Goal: Information Seeking & Learning: Check status

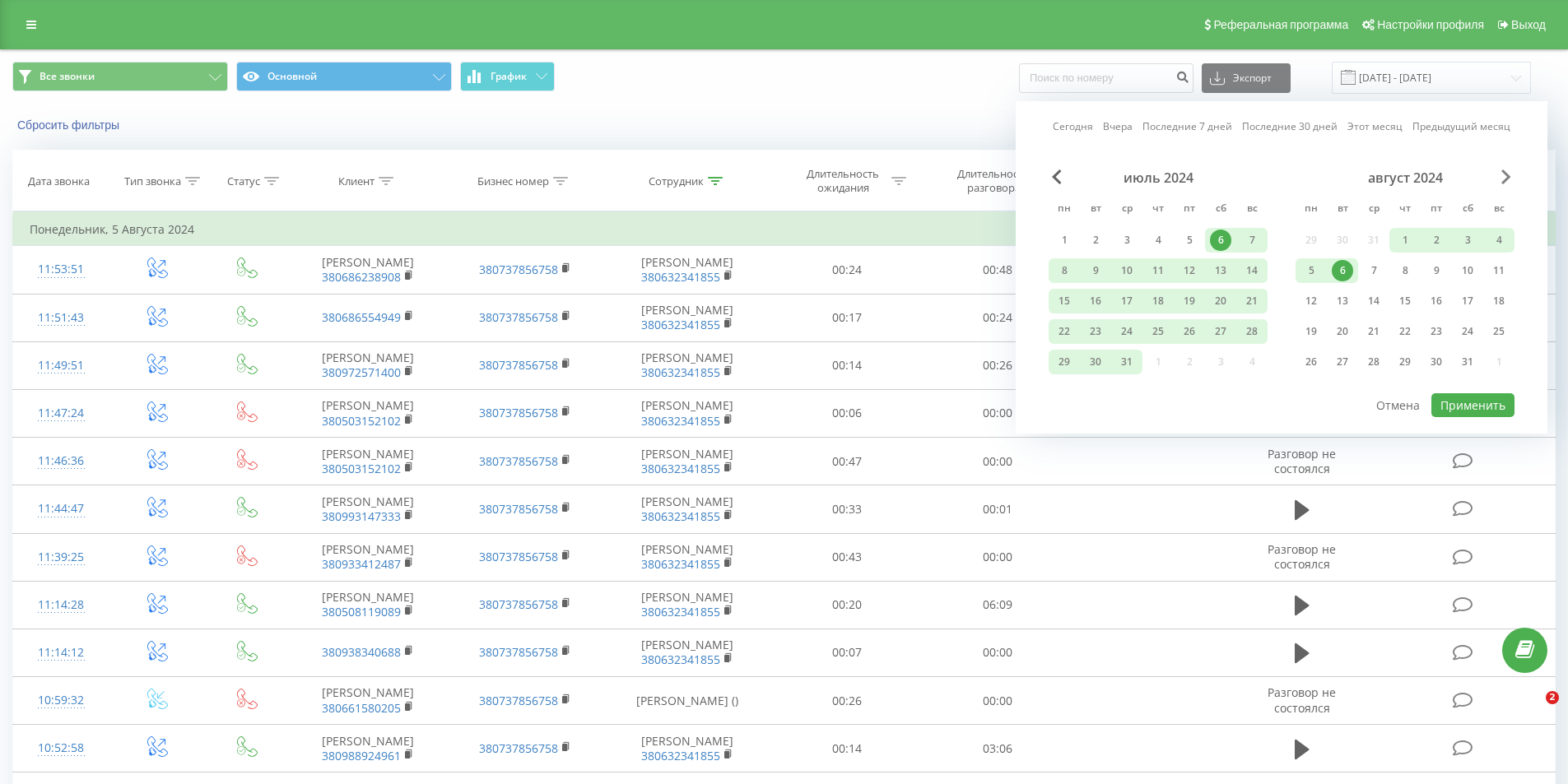
click at [1508, 174] on span "Next Month" at bounding box center [1505, 176] width 9 height 15
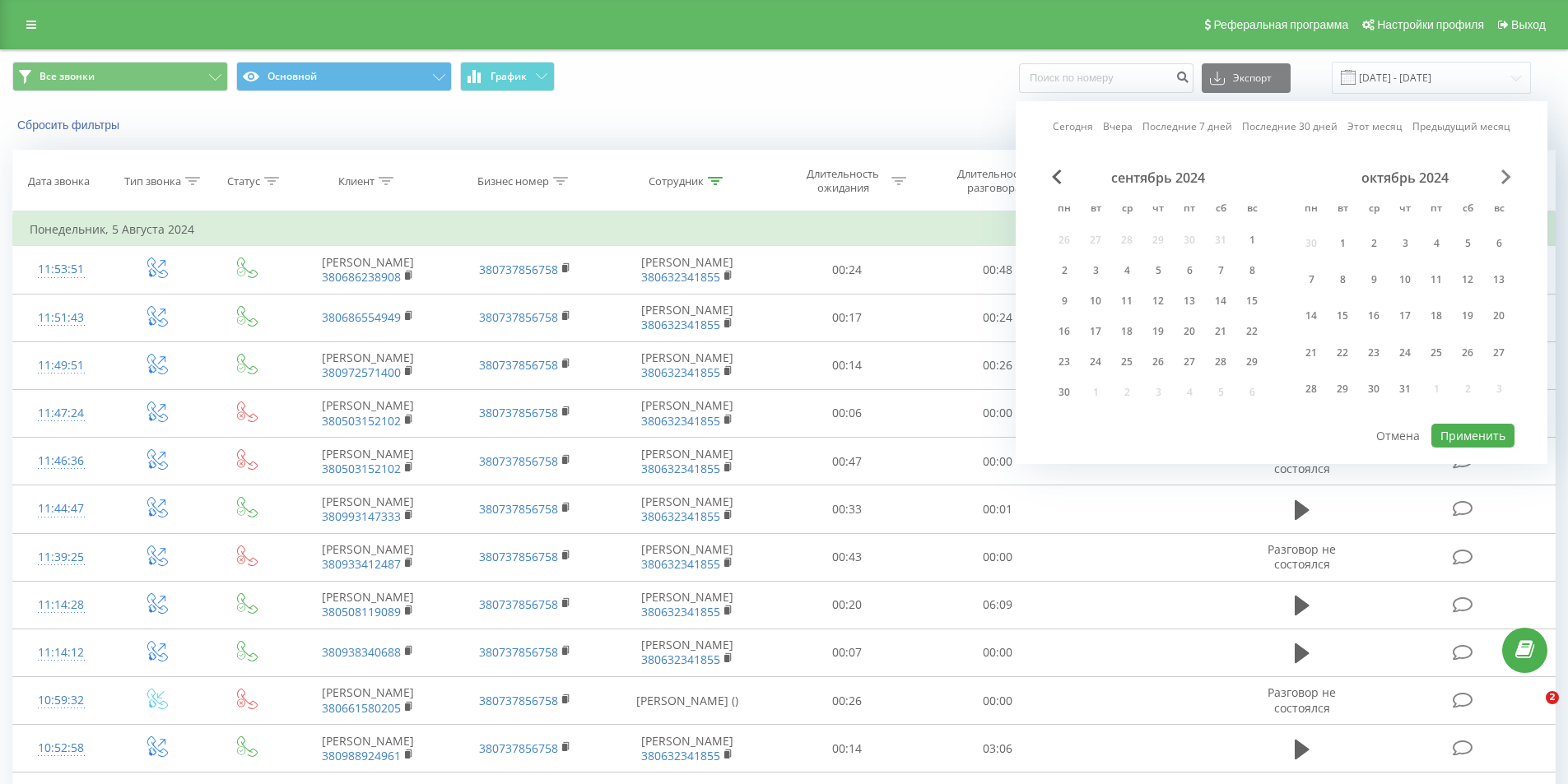
click at [1508, 174] on span "Next Month" at bounding box center [1505, 176] width 9 height 15
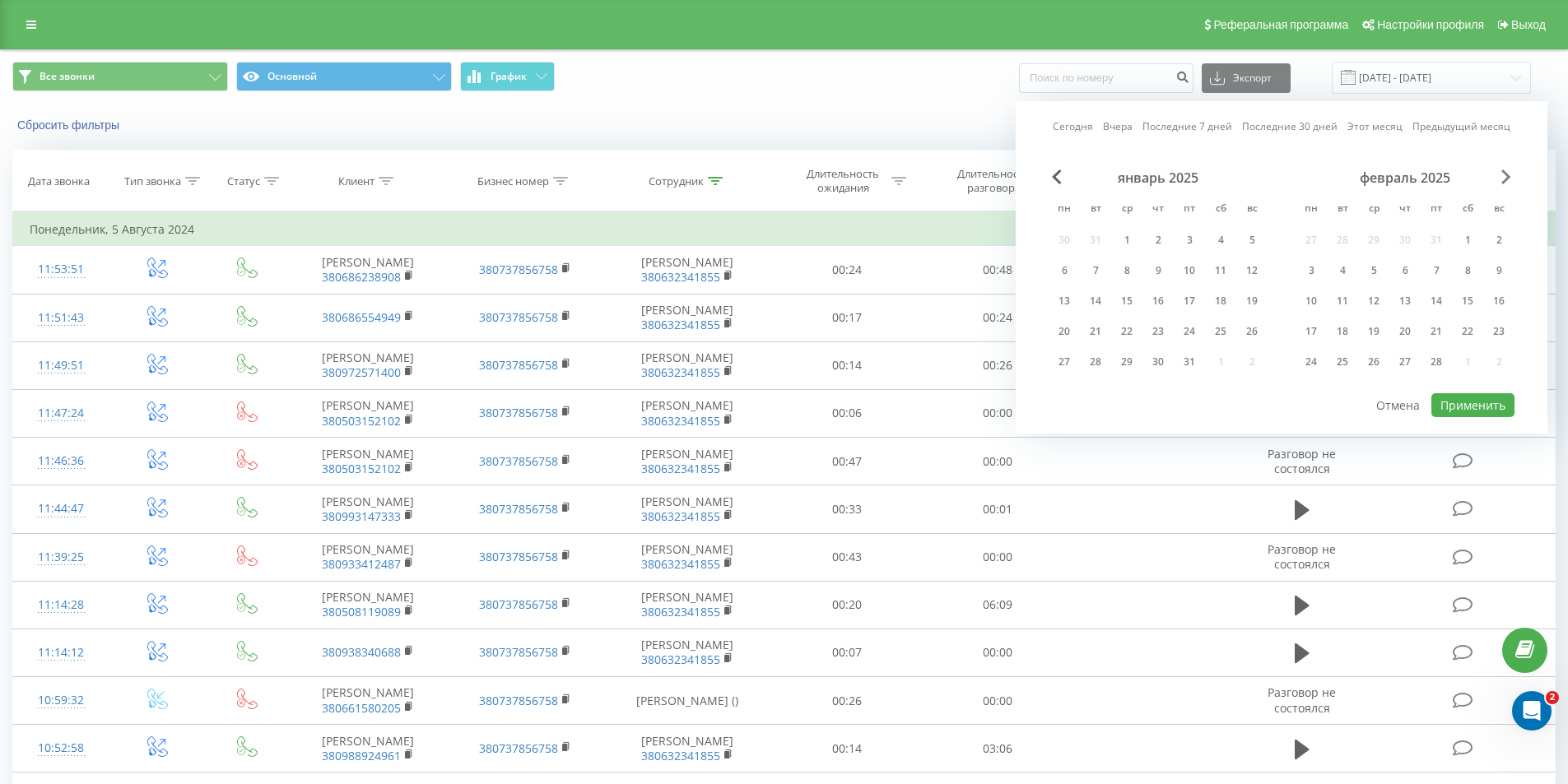
click at [1508, 174] on span "Next Month" at bounding box center [1505, 176] width 9 height 15
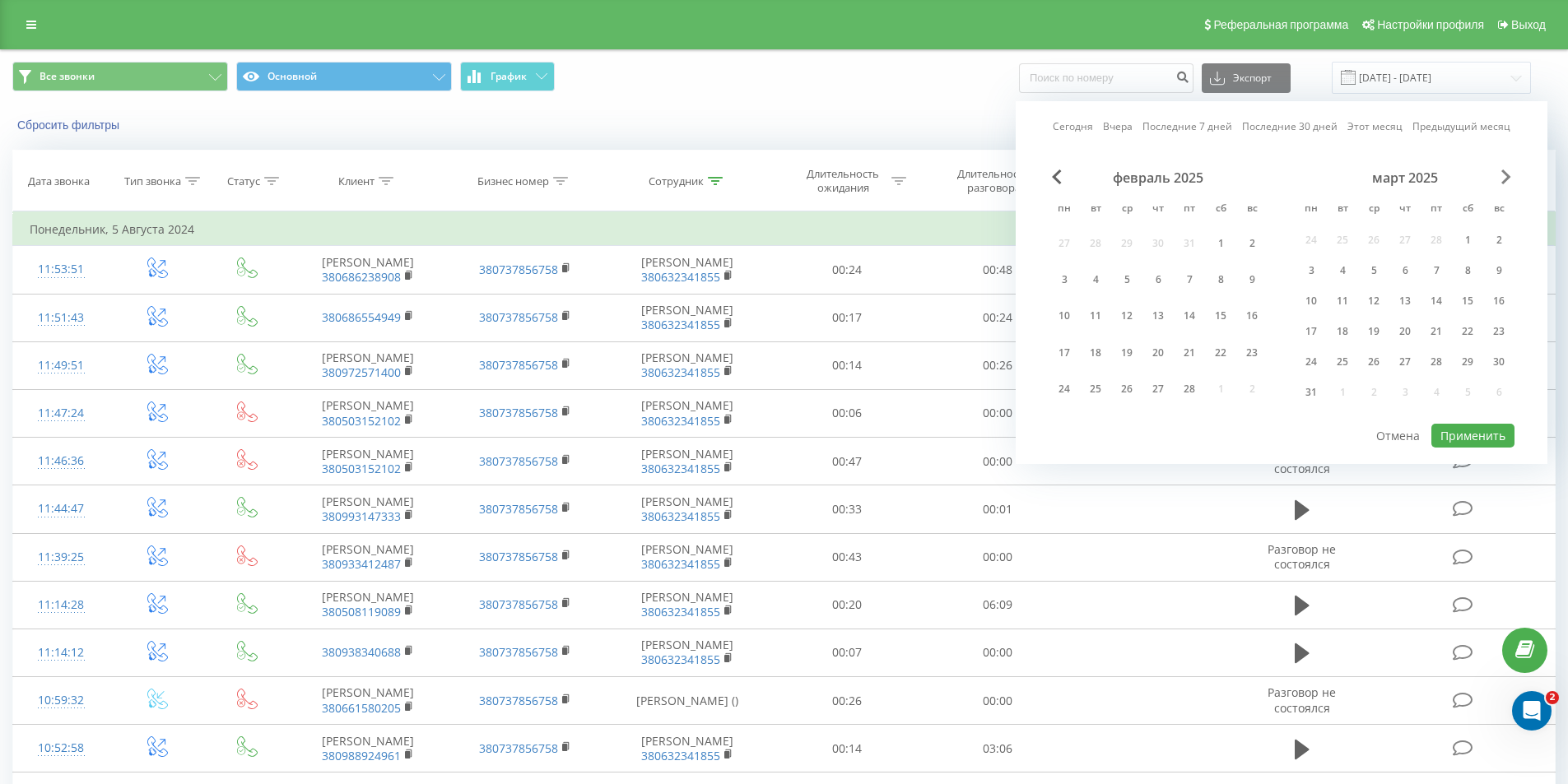
click at [1508, 174] on span "Next Month" at bounding box center [1505, 176] width 9 height 15
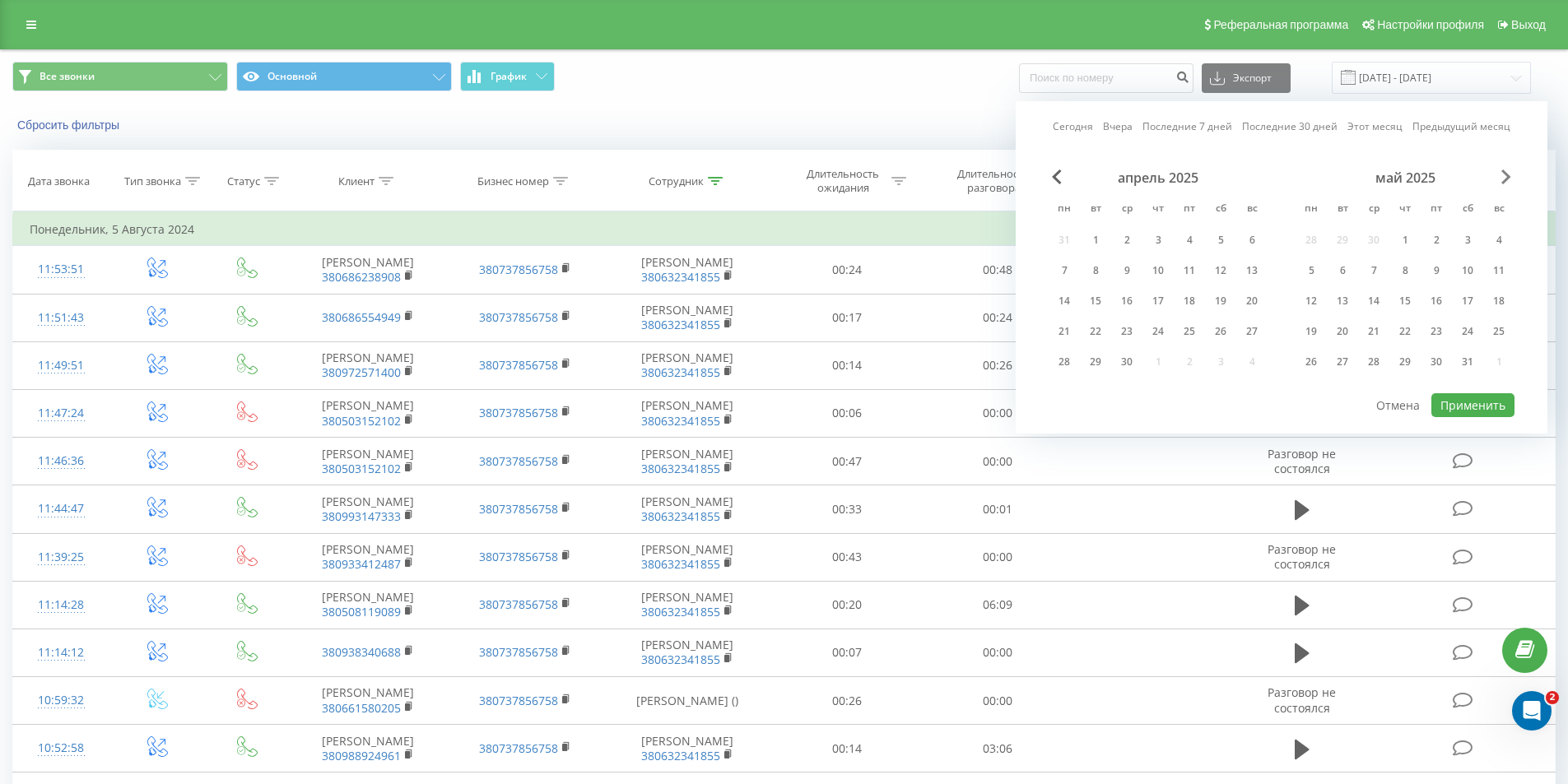
click at [1508, 174] on span "Next Month" at bounding box center [1505, 176] width 9 height 15
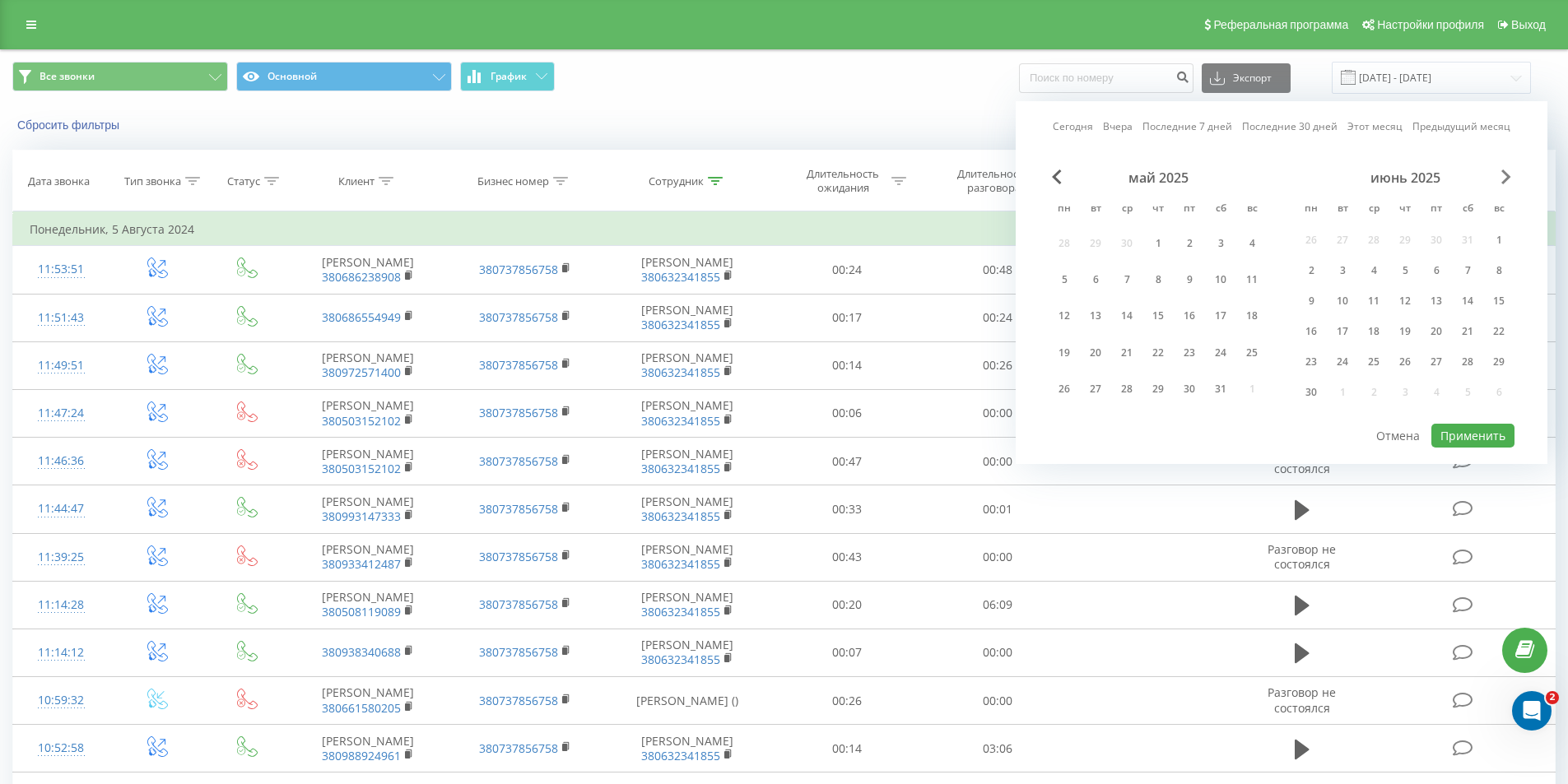
click at [1508, 174] on span "Next Month" at bounding box center [1505, 176] width 9 height 15
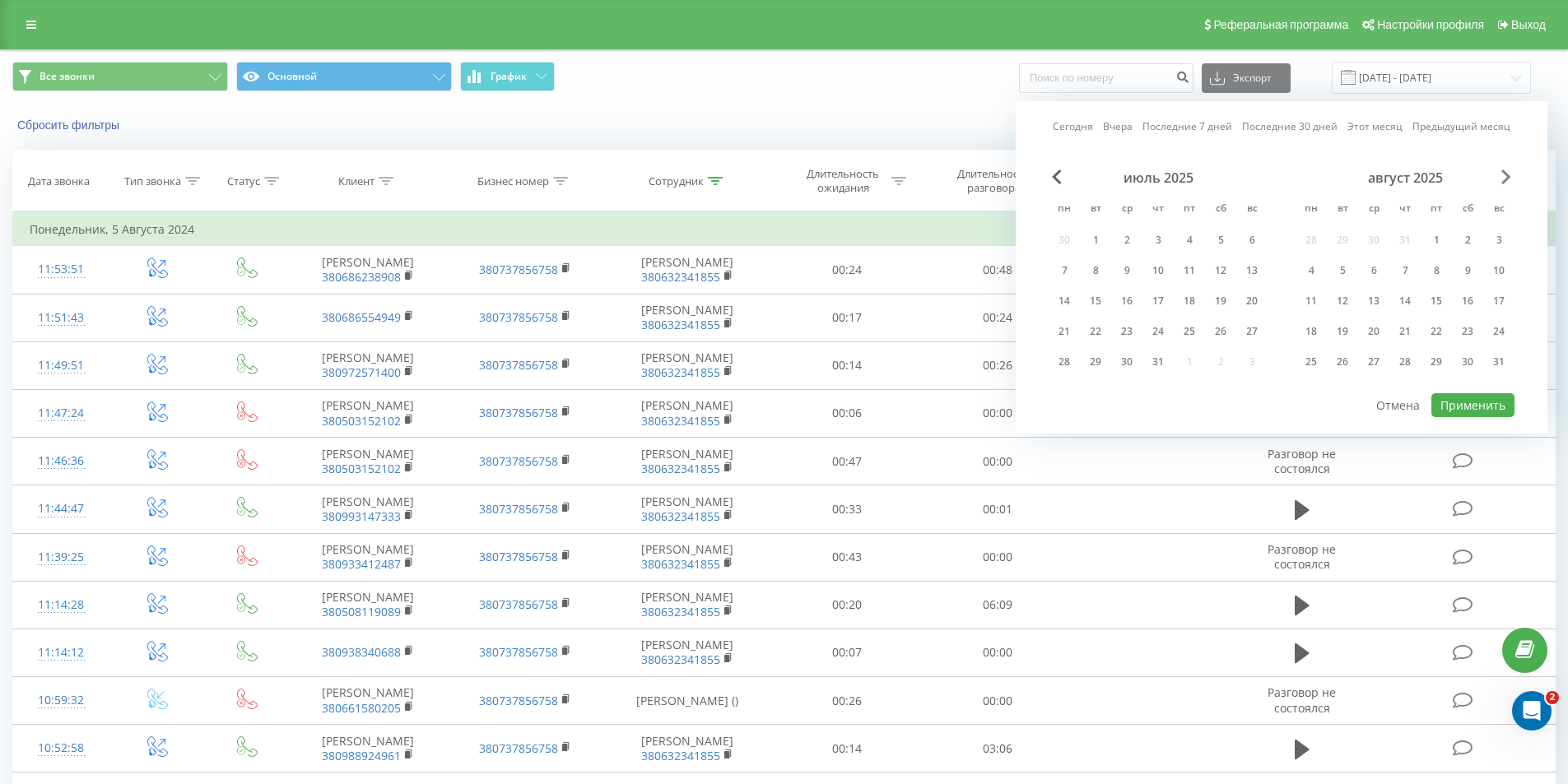
click at [1508, 174] on span "Next Month" at bounding box center [1505, 176] width 9 height 15
click at [1338, 330] on div "23" at bounding box center [1342, 331] width 22 height 22
click at [1462, 405] on button "Применить" at bounding box center [1472, 405] width 84 height 24
type input "[DATE] - [DATE]"
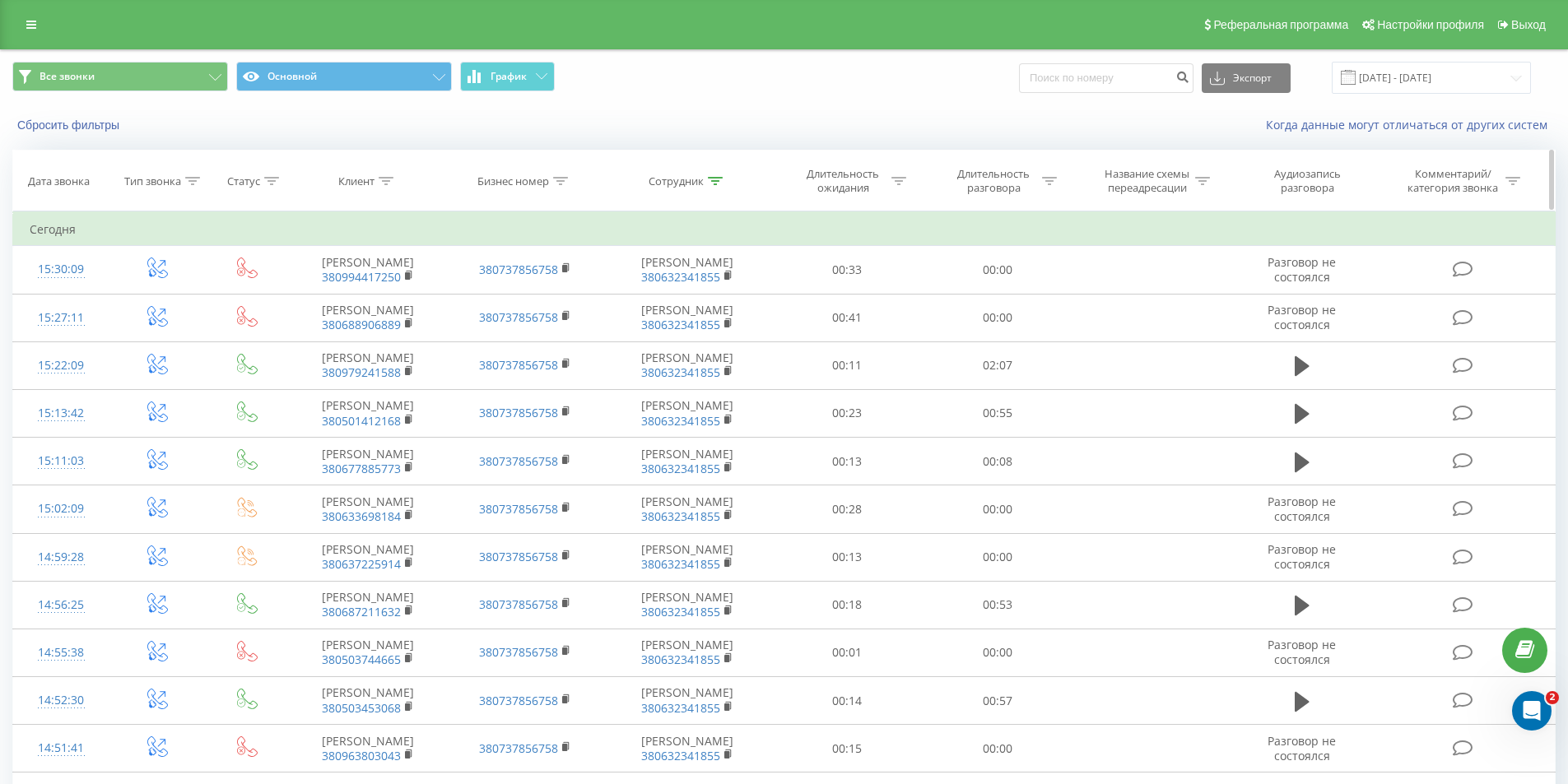
click at [717, 181] on icon at bounding box center [715, 182] width 15 height 9
drag, startPoint x: 691, startPoint y: 295, endPoint x: 606, endPoint y: 302, distance: 85.3
click at [606, 302] on div "Фильтровать по условию Содержит fesenko Отмена OK" at bounding box center [687, 286] width 179 height 148
click at [624, 305] on input "text" at bounding box center [687, 299] width 145 height 28
type input "los"
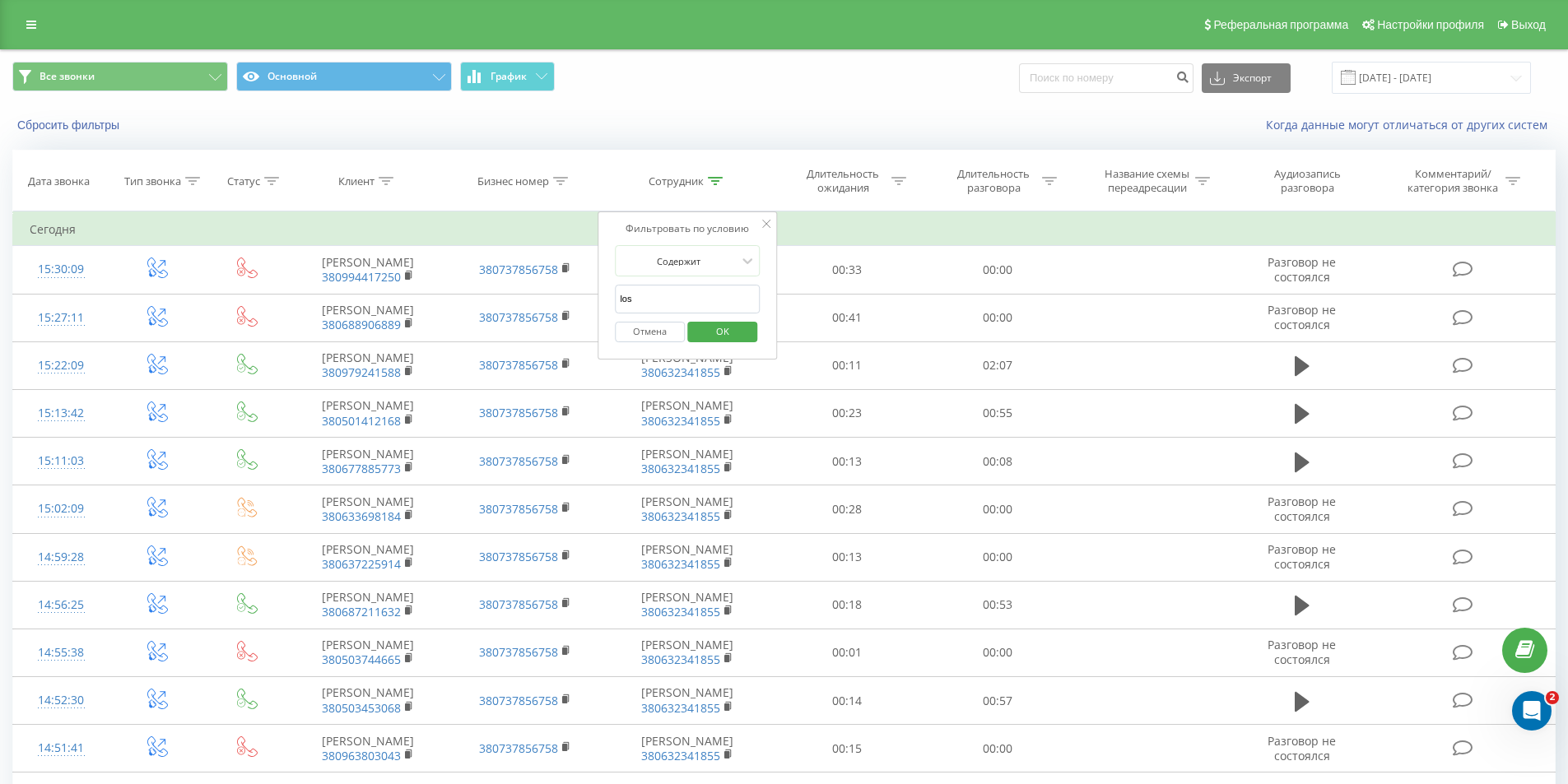
click at [714, 336] on span "OK" at bounding box center [722, 331] width 46 height 26
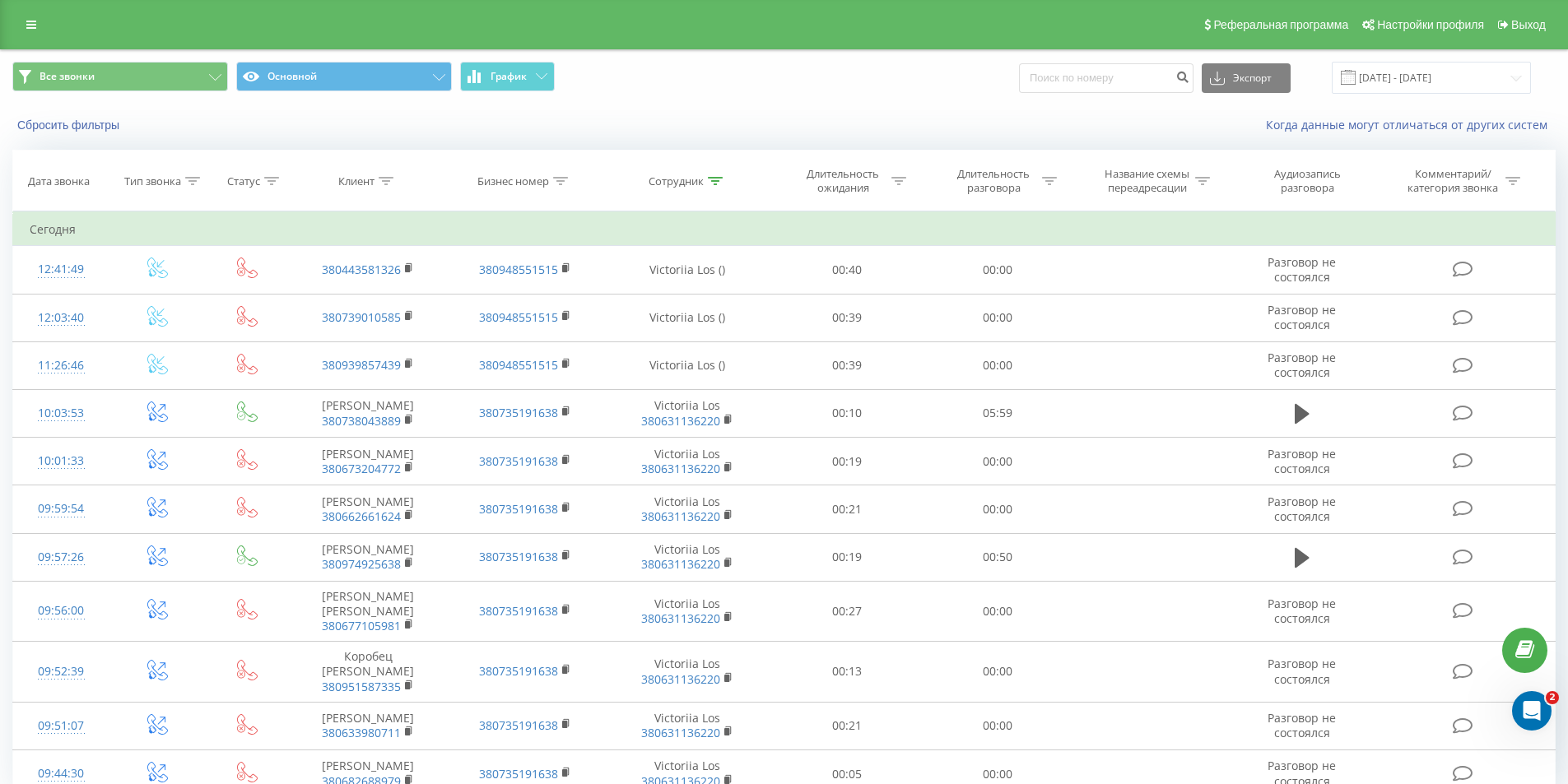
scroll to position [76, 0]
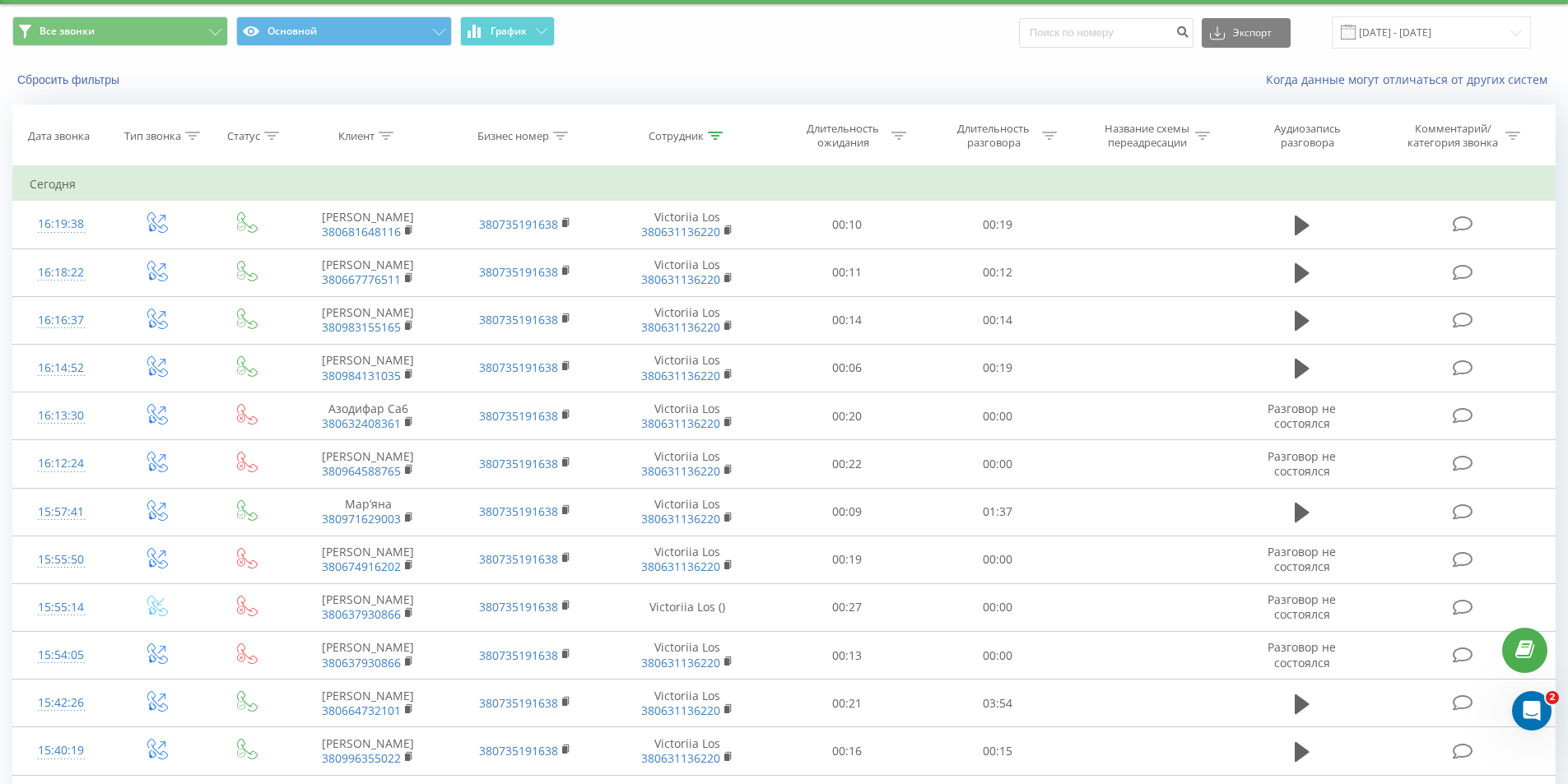
scroll to position [813, 0]
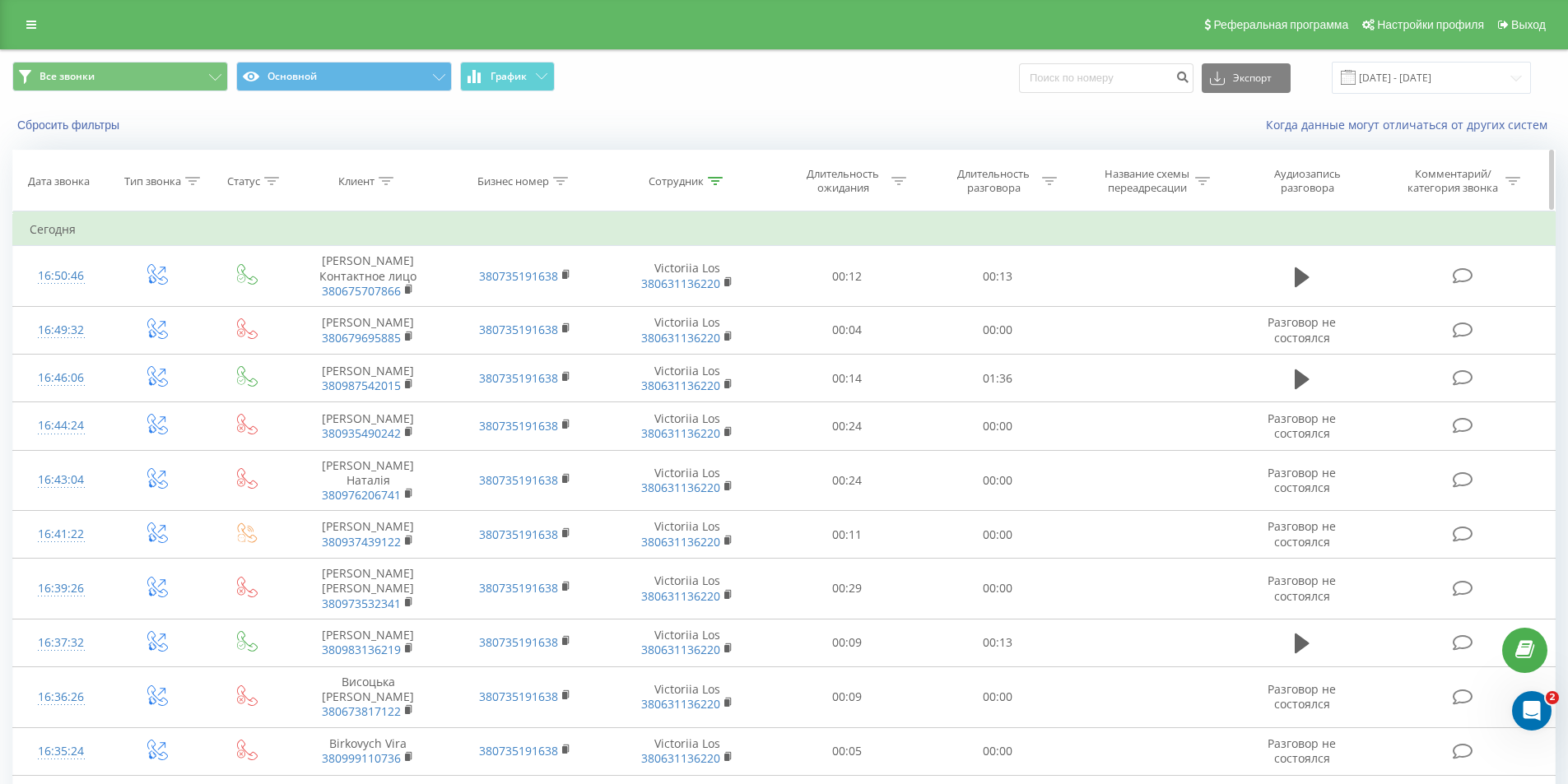
click at [1045, 180] on icon at bounding box center [1049, 182] width 15 height 9
click at [1007, 259] on div "Равно" at bounding box center [989, 261] width 121 height 25
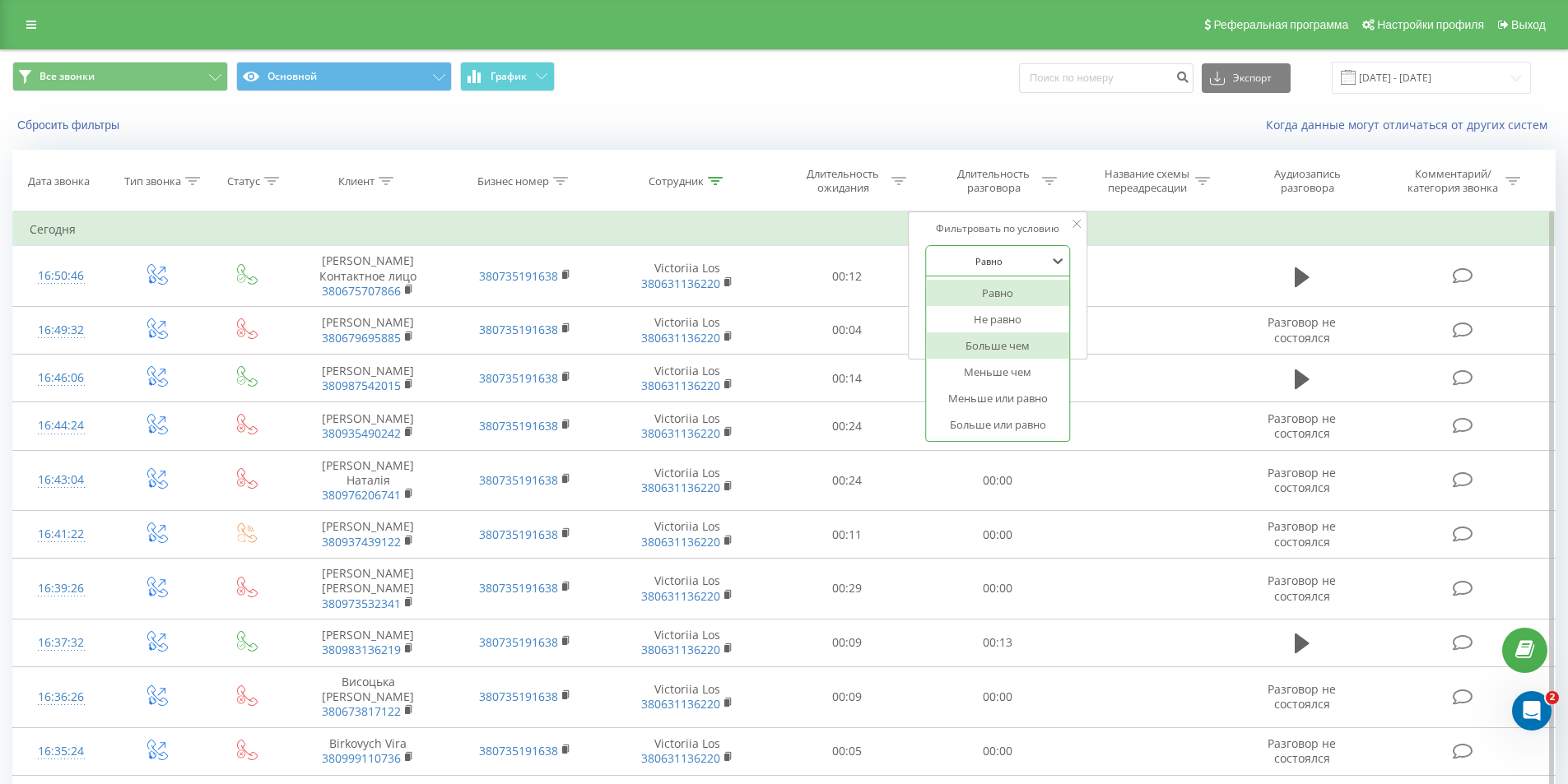
click at [990, 344] on div "Больше чем" at bounding box center [997, 345] width 143 height 27
click at [979, 287] on input "text" at bounding box center [997, 299] width 145 height 28
click at [1028, 324] on span "OK" at bounding box center [1033, 331] width 46 height 26
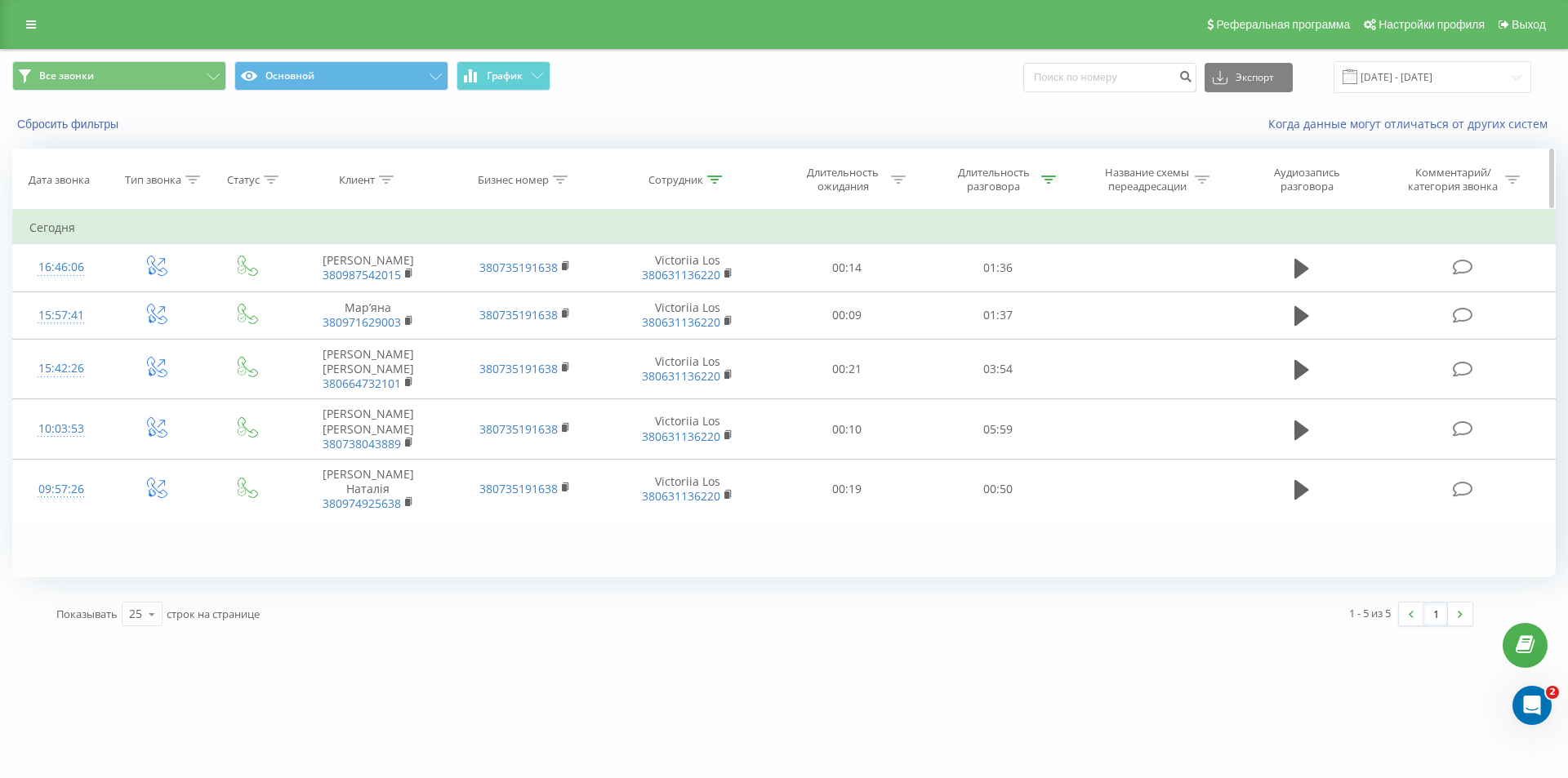
click at [1043, 177] on icon at bounding box center [1048, 180] width 15 height 9
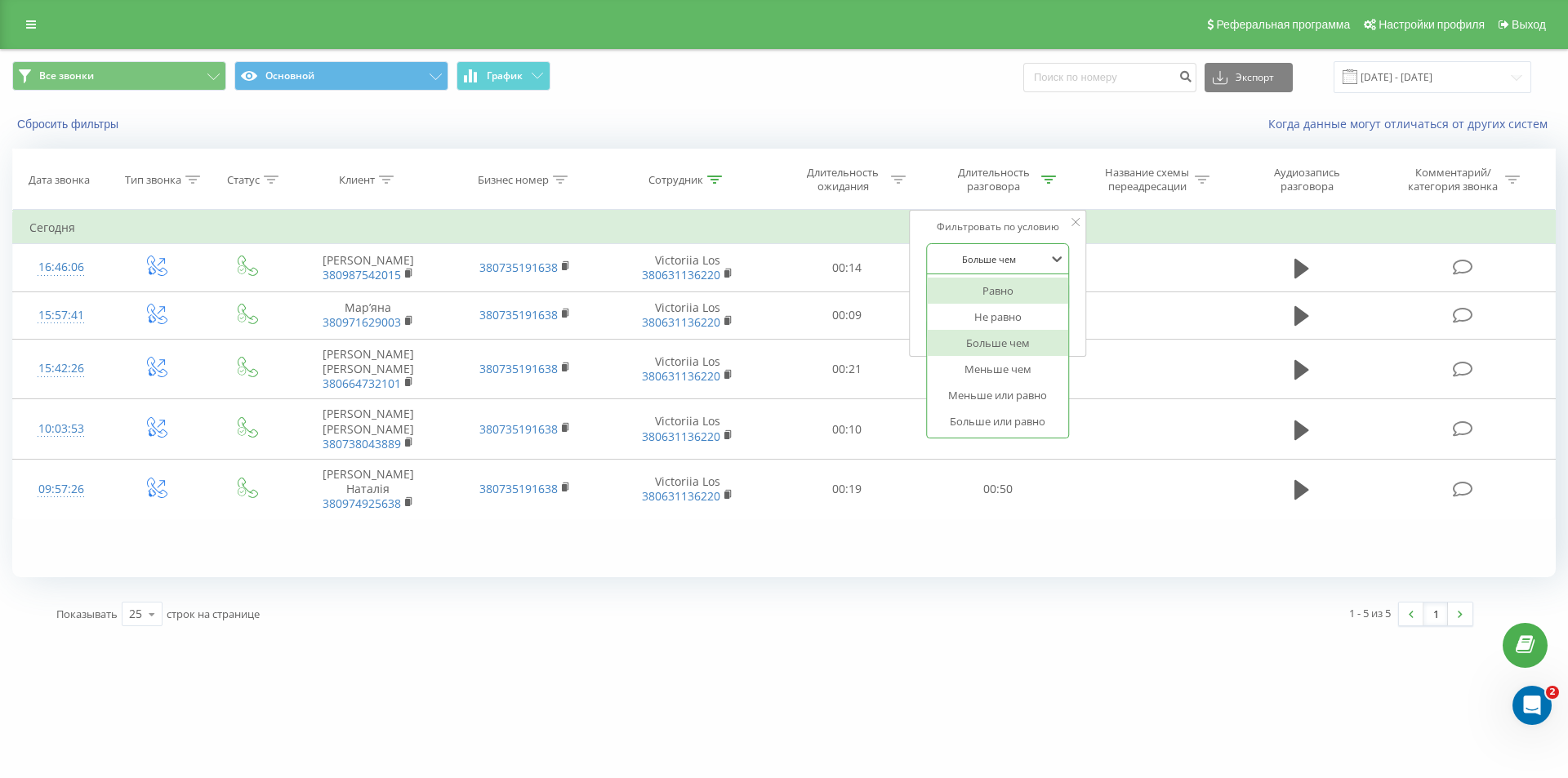
click at [994, 270] on div "Больше чем" at bounding box center [990, 259] width 120 height 25
click at [997, 287] on div "Равно" at bounding box center [998, 290] width 142 height 26
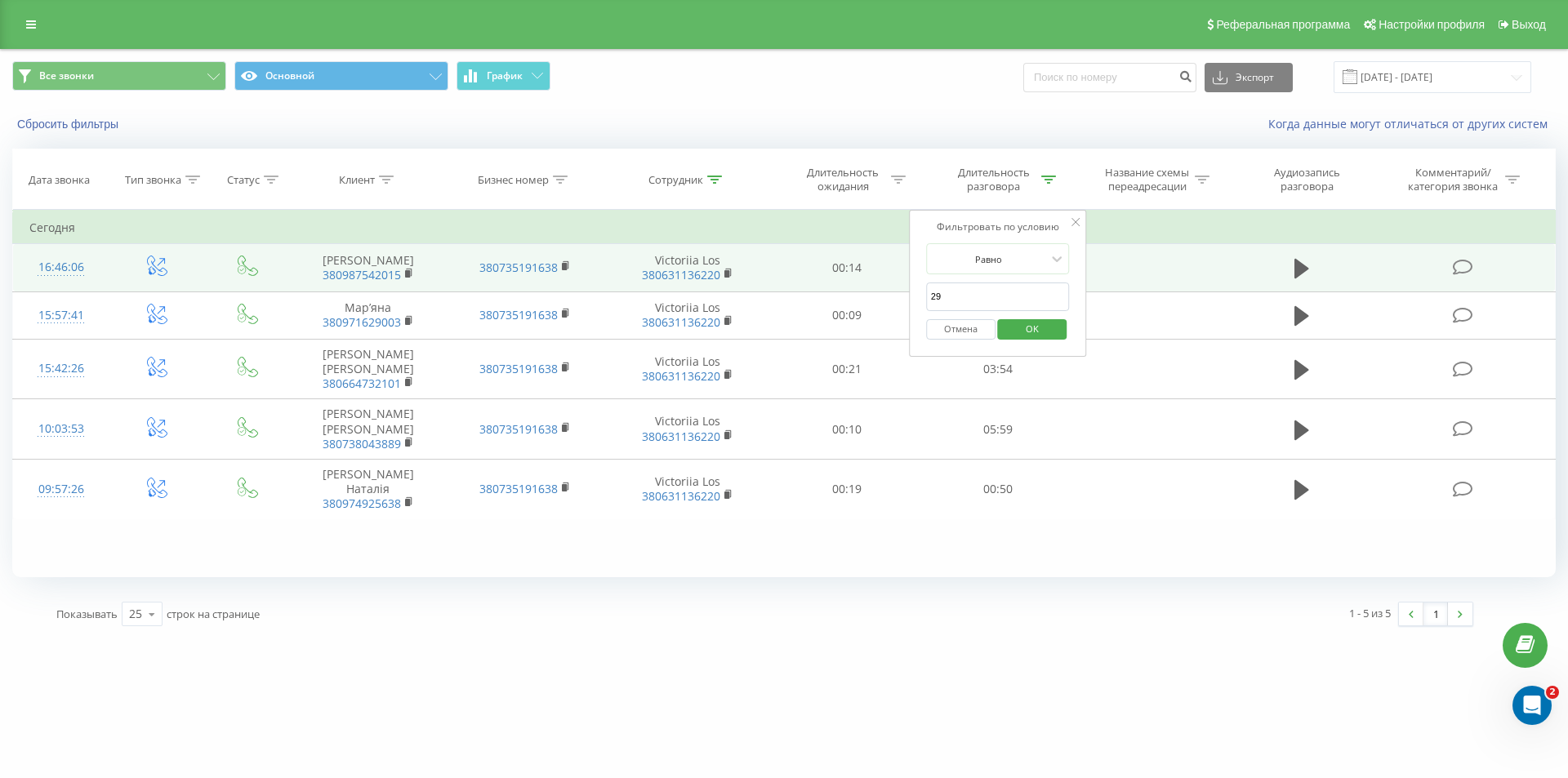
drag, startPoint x: 931, startPoint y: 286, endPoint x: 883, endPoint y: 277, distance: 48.8
click at [878, 283] on table "Фильтровать по условию Равно Введите значение Отмена OK Фильтровать по условию …" at bounding box center [784, 365] width 1544 height 309
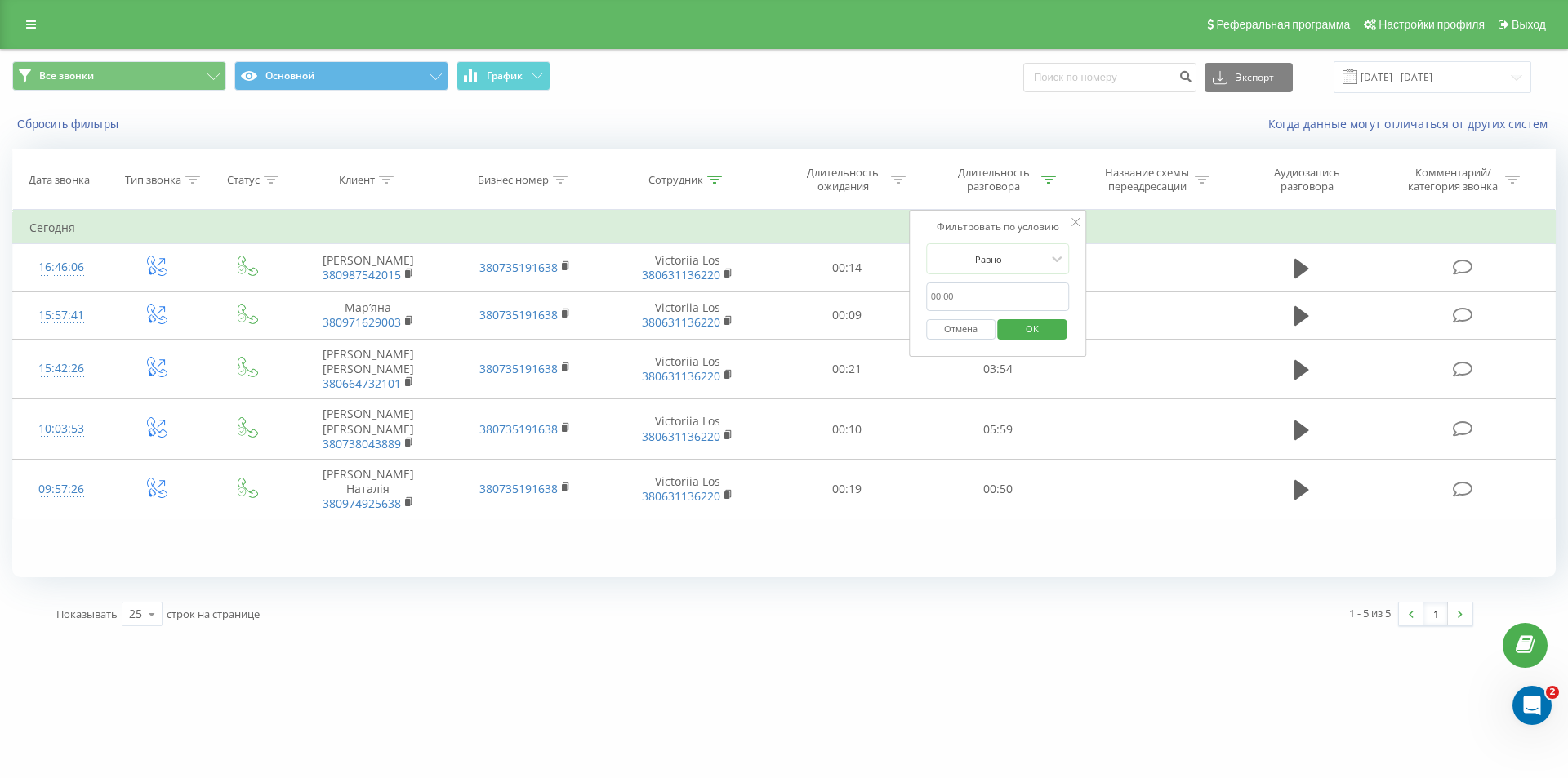
click at [1041, 329] on span "OK" at bounding box center [1032, 329] width 46 height 26
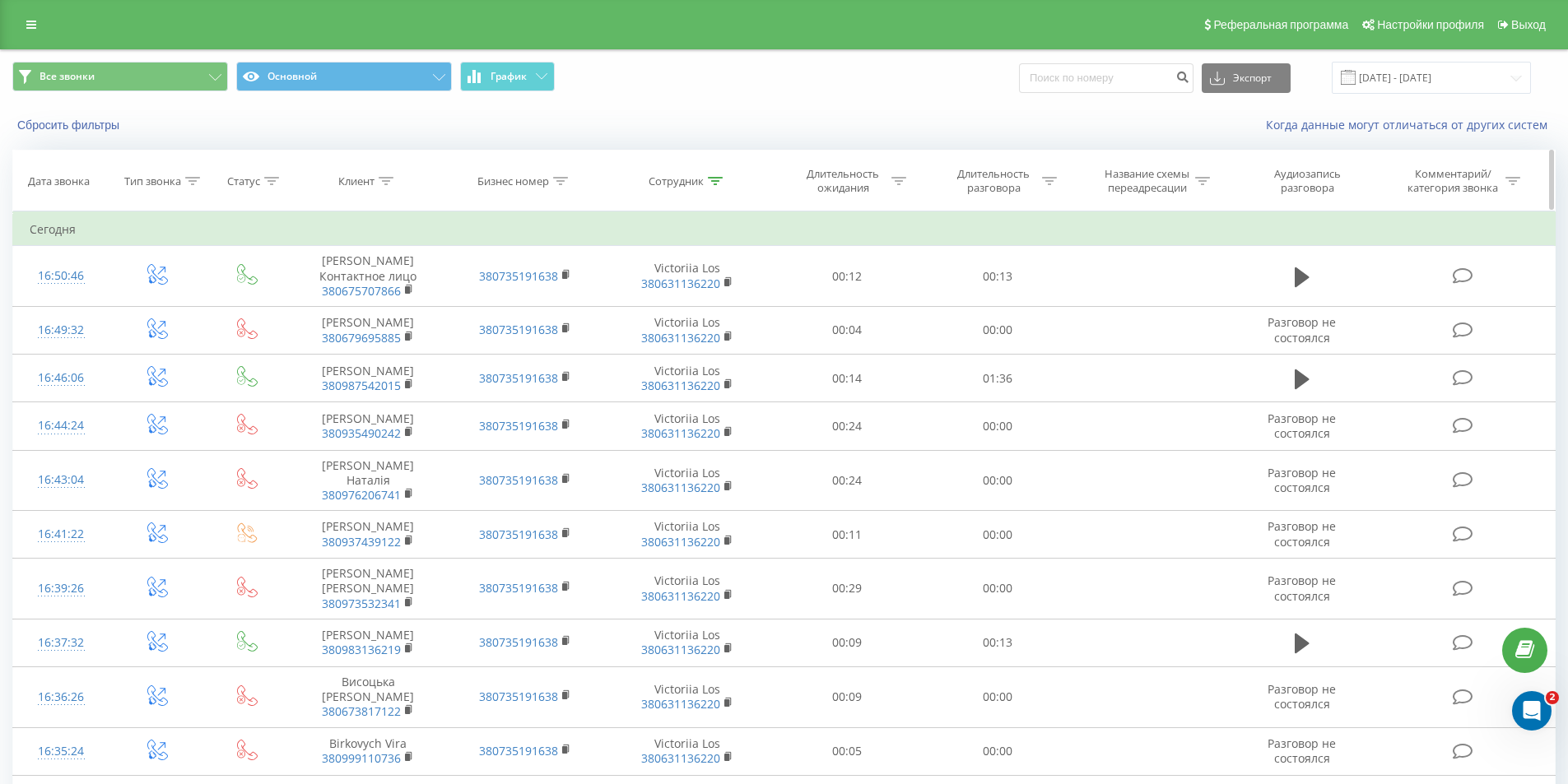
click at [710, 173] on th "Сотрудник" at bounding box center [688, 181] width 169 height 61
click at [710, 177] on icon at bounding box center [715, 182] width 15 height 9
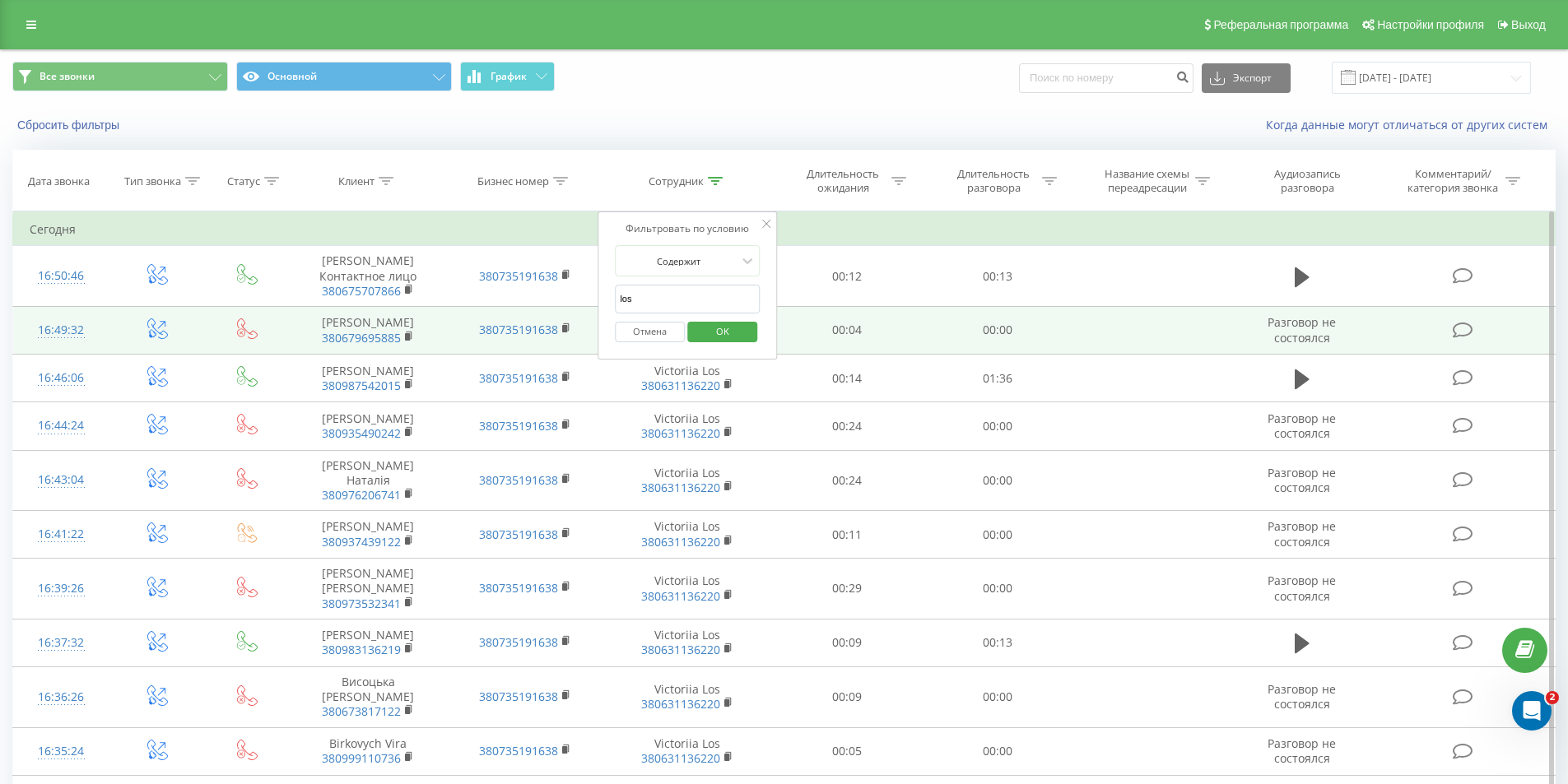
drag, startPoint x: 654, startPoint y: 304, endPoint x: 553, endPoint y: 306, distance: 101.0
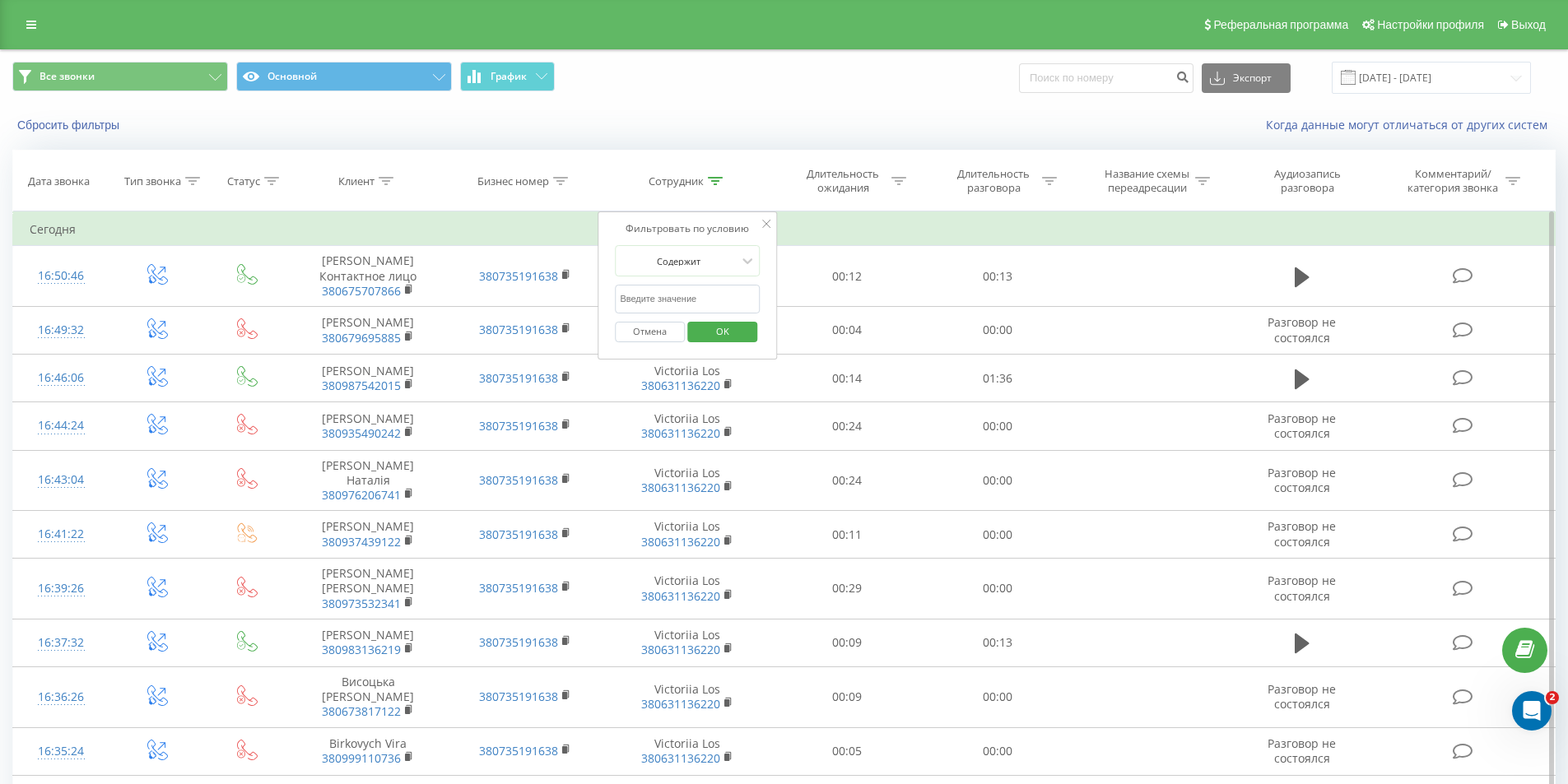
click at [645, 299] on input "text" at bounding box center [687, 299] width 145 height 28
type input "fesenko"
click at [732, 330] on span "OK" at bounding box center [722, 331] width 46 height 26
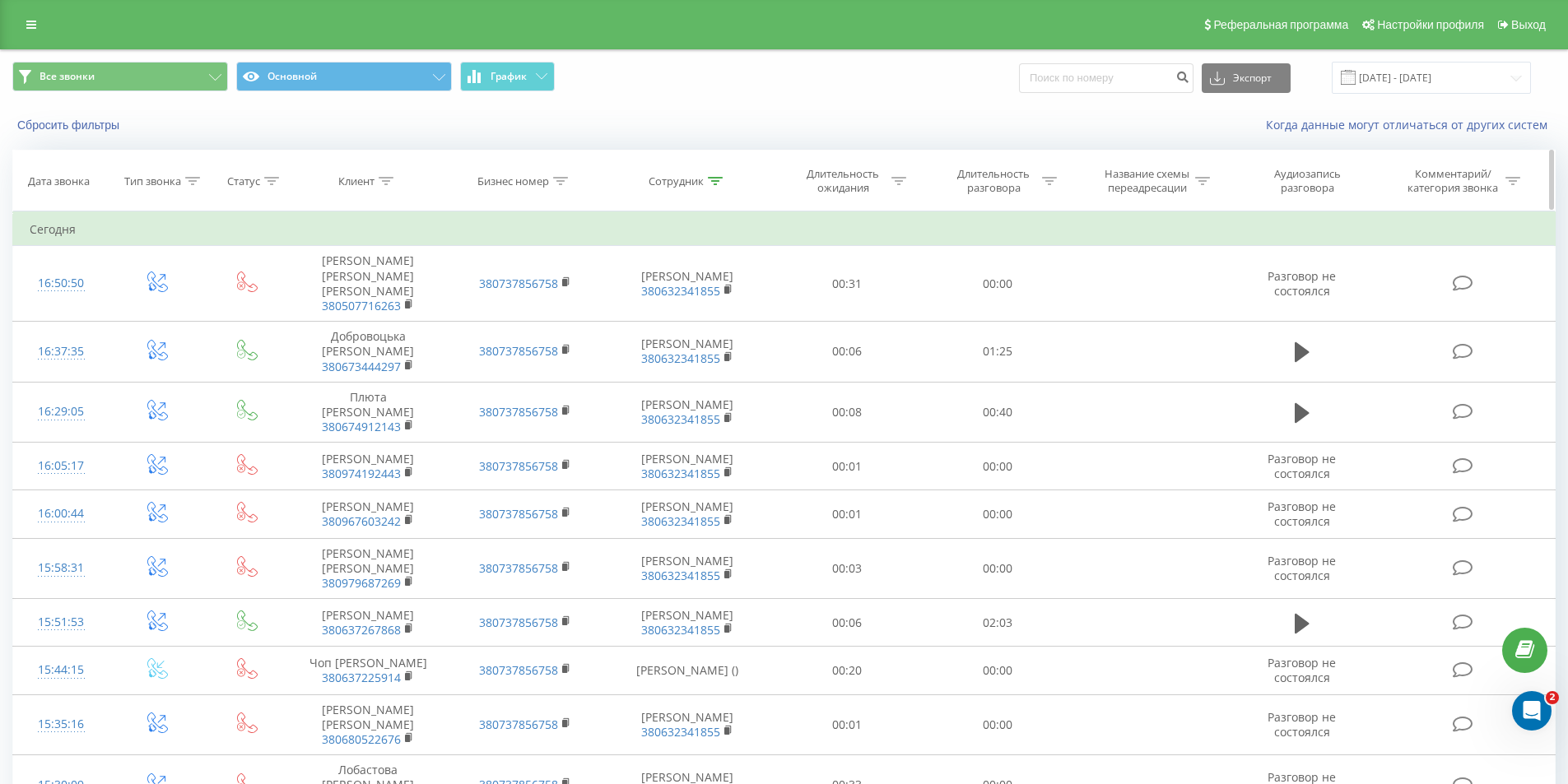
click at [711, 175] on div at bounding box center [715, 182] width 15 height 14
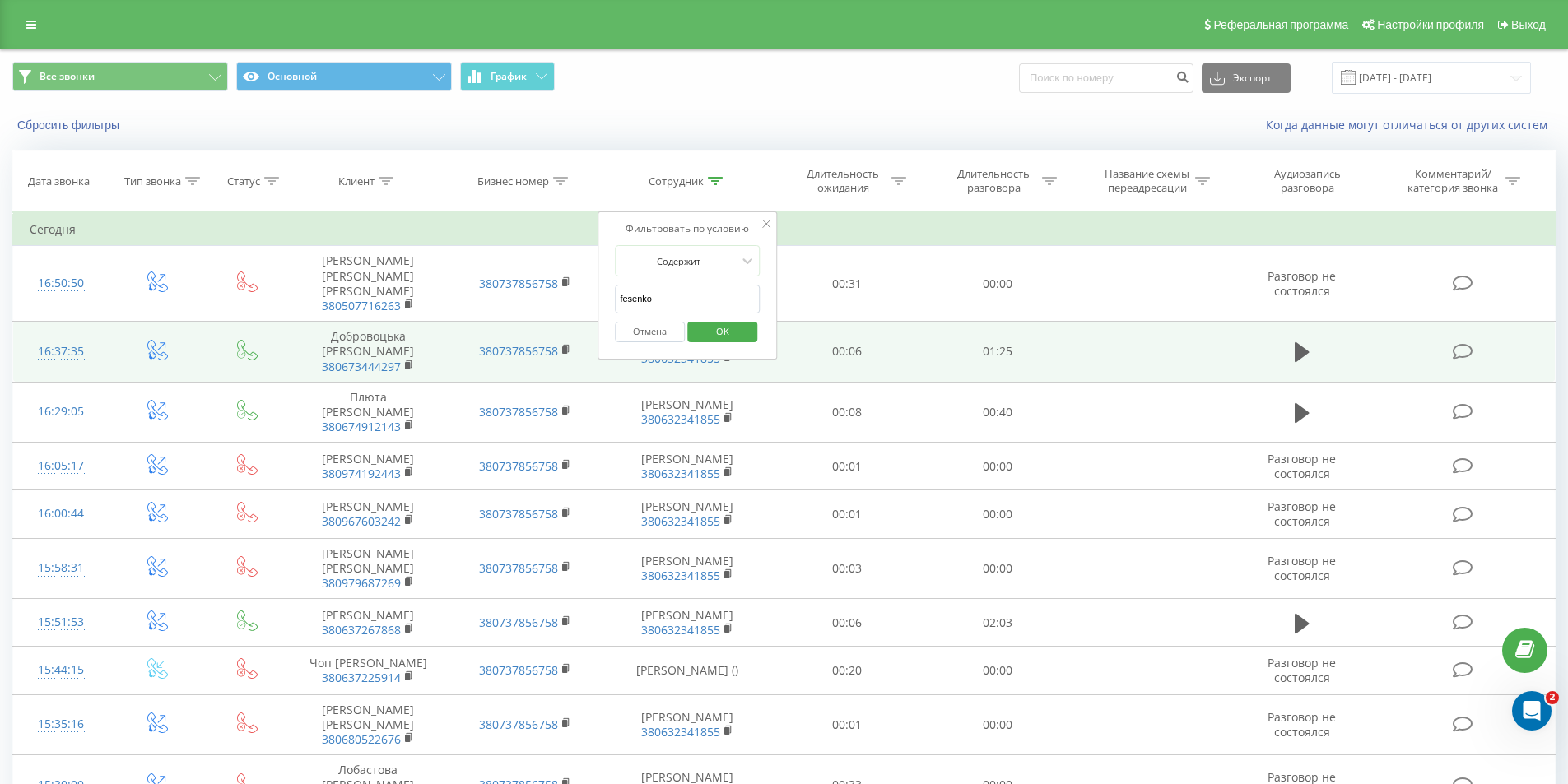
drag, startPoint x: 671, startPoint y: 299, endPoint x: 567, endPoint y: 308, distance: 104.4
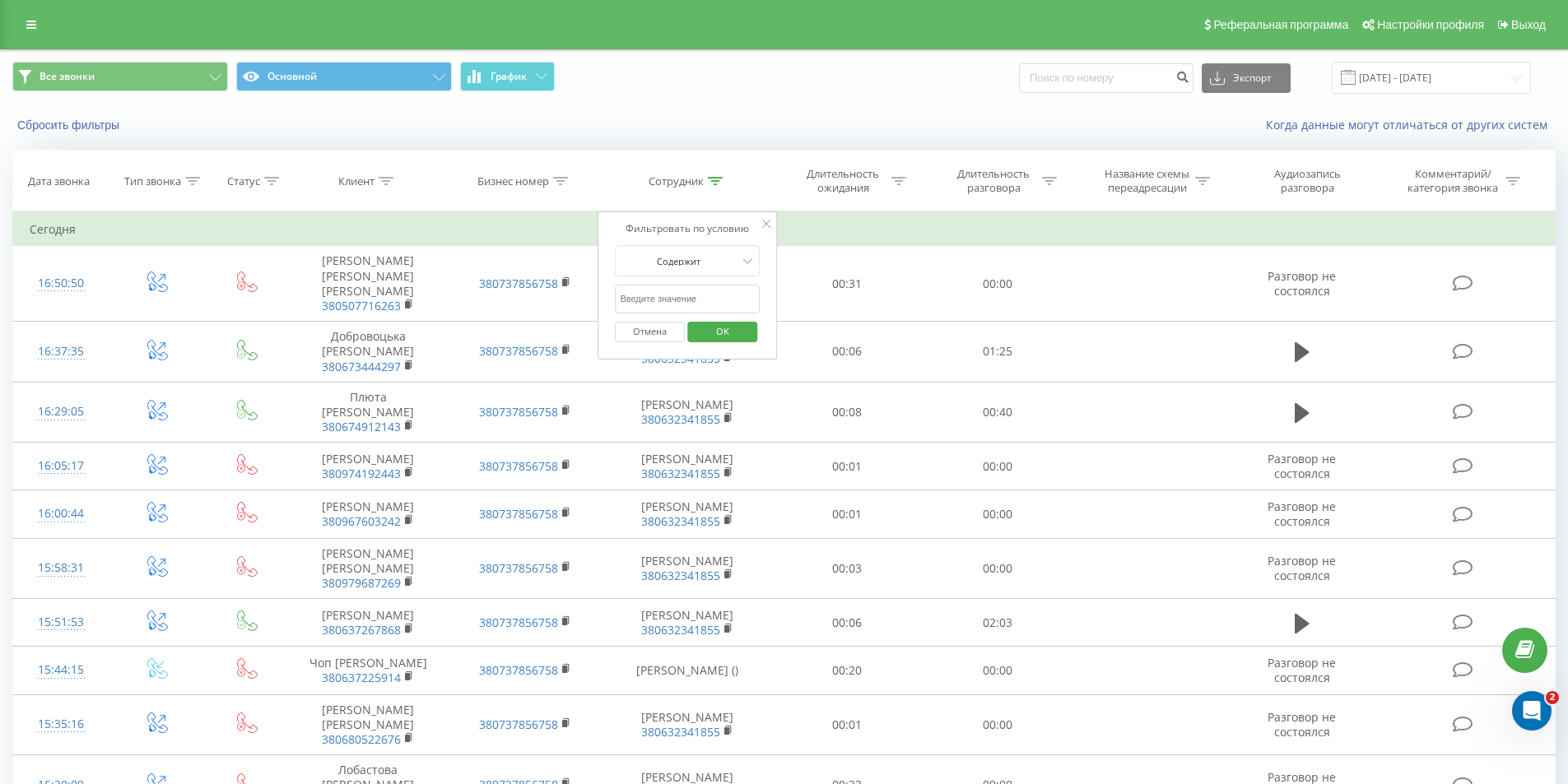
click at [652, 299] on input "text" at bounding box center [687, 299] width 145 height 28
type input "osadcha"
click at [735, 337] on span "OK" at bounding box center [722, 331] width 46 height 26
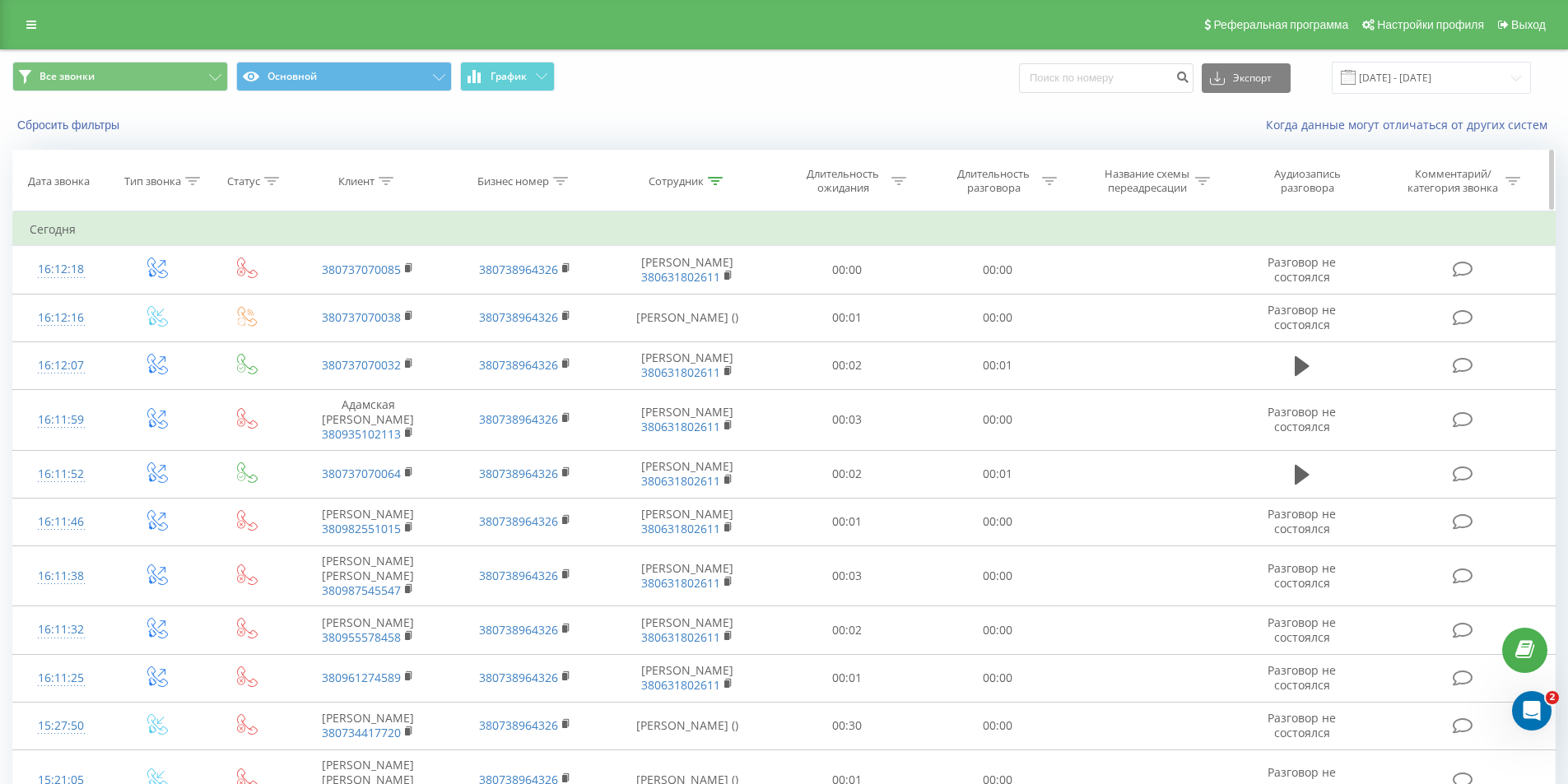
click at [716, 180] on icon at bounding box center [715, 182] width 15 height 9
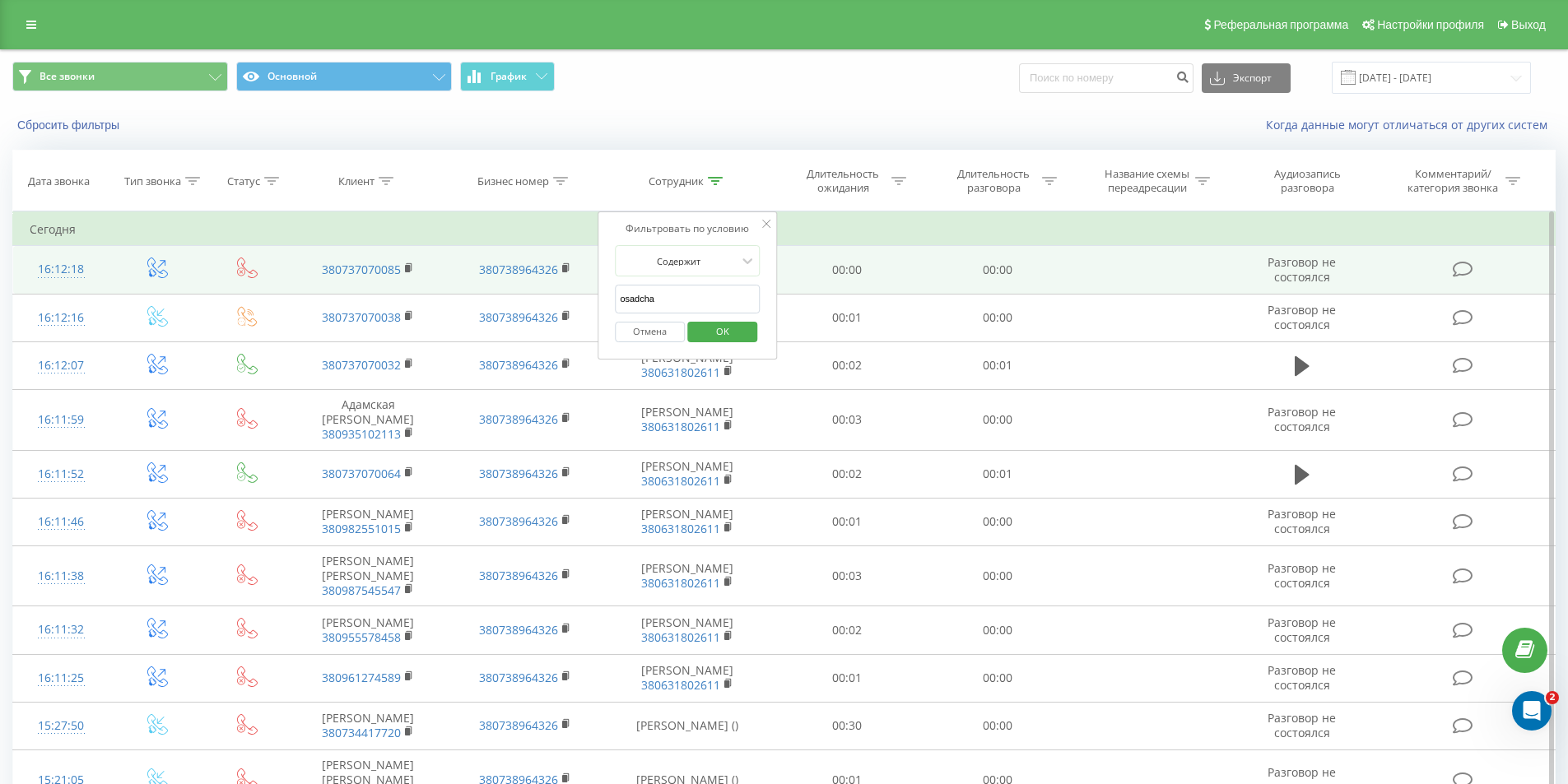
drag, startPoint x: 672, startPoint y: 289, endPoint x: 527, endPoint y: 289, distance: 145.0
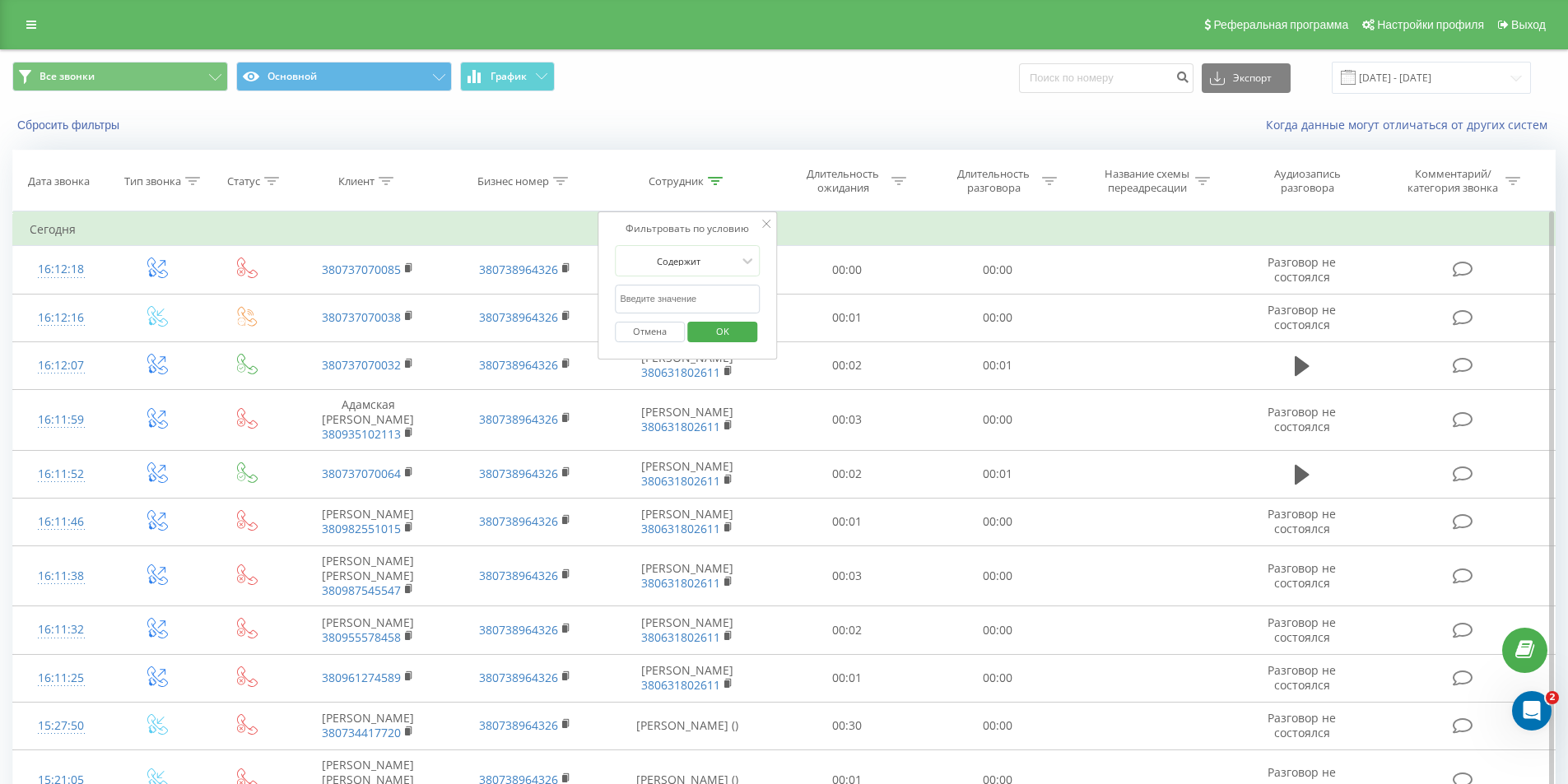
click at [702, 300] on input "text" at bounding box center [687, 299] width 145 height 28
type input "skoryk"
click at [725, 330] on span "OK" at bounding box center [722, 331] width 46 height 26
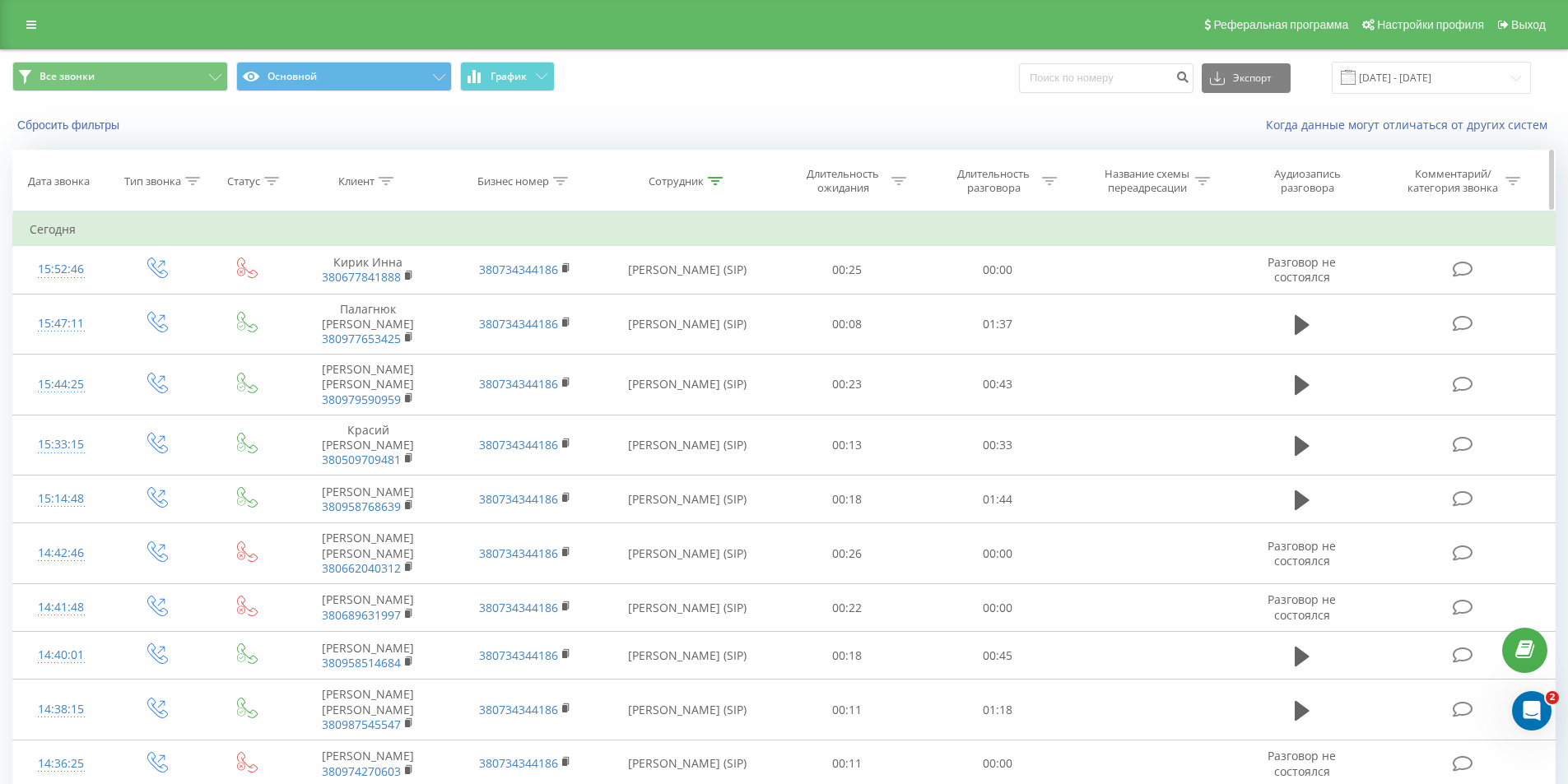
click at [1043, 178] on icon at bounding box center [1049, 182] width 15 height 9
click at [1008, 254] on div at bounding box center [989, 261] width 117 height 15
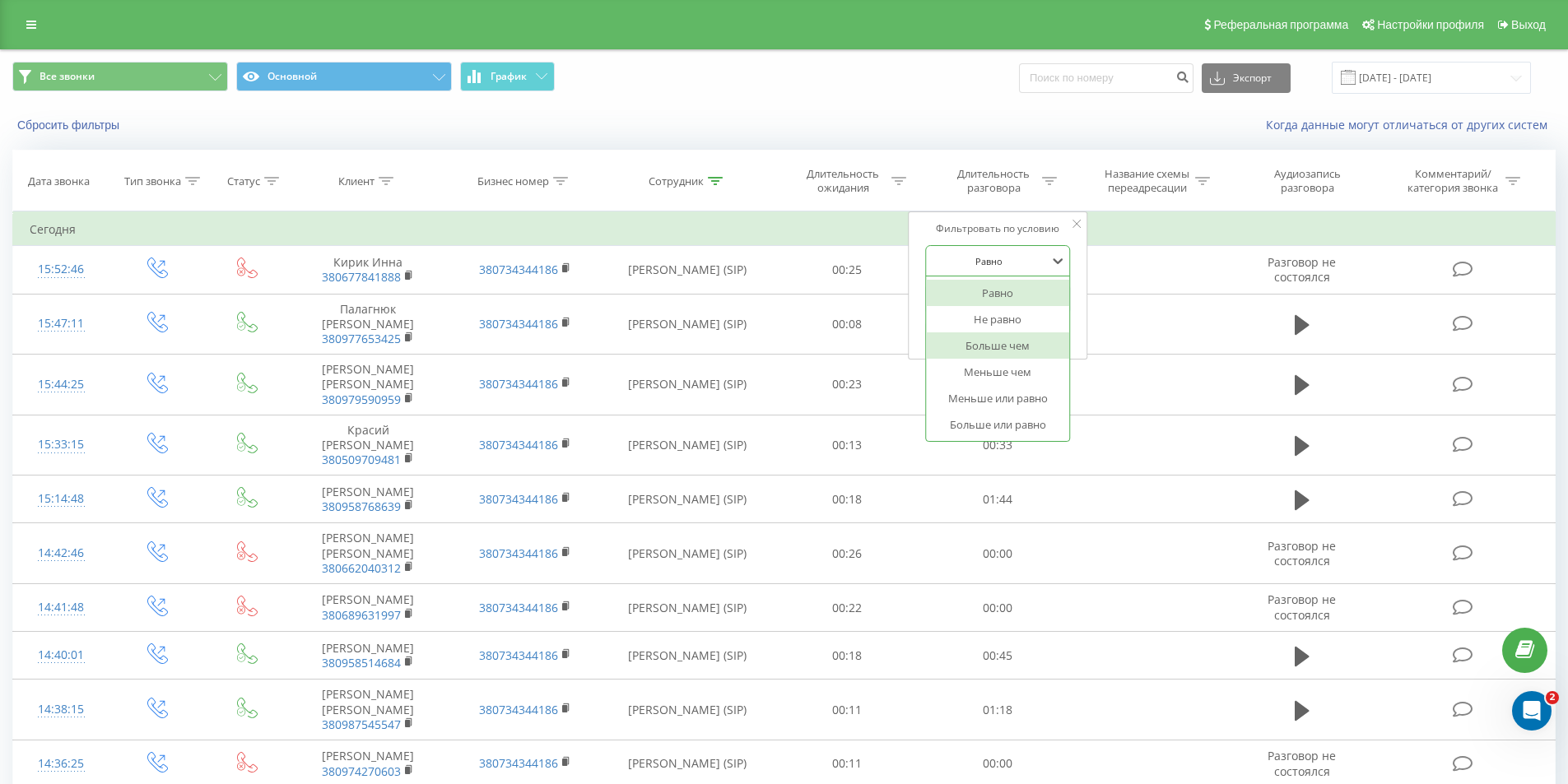
click at [992, 337] on div "Больше чем" at bounding box center [997, 345] width 143 height 27
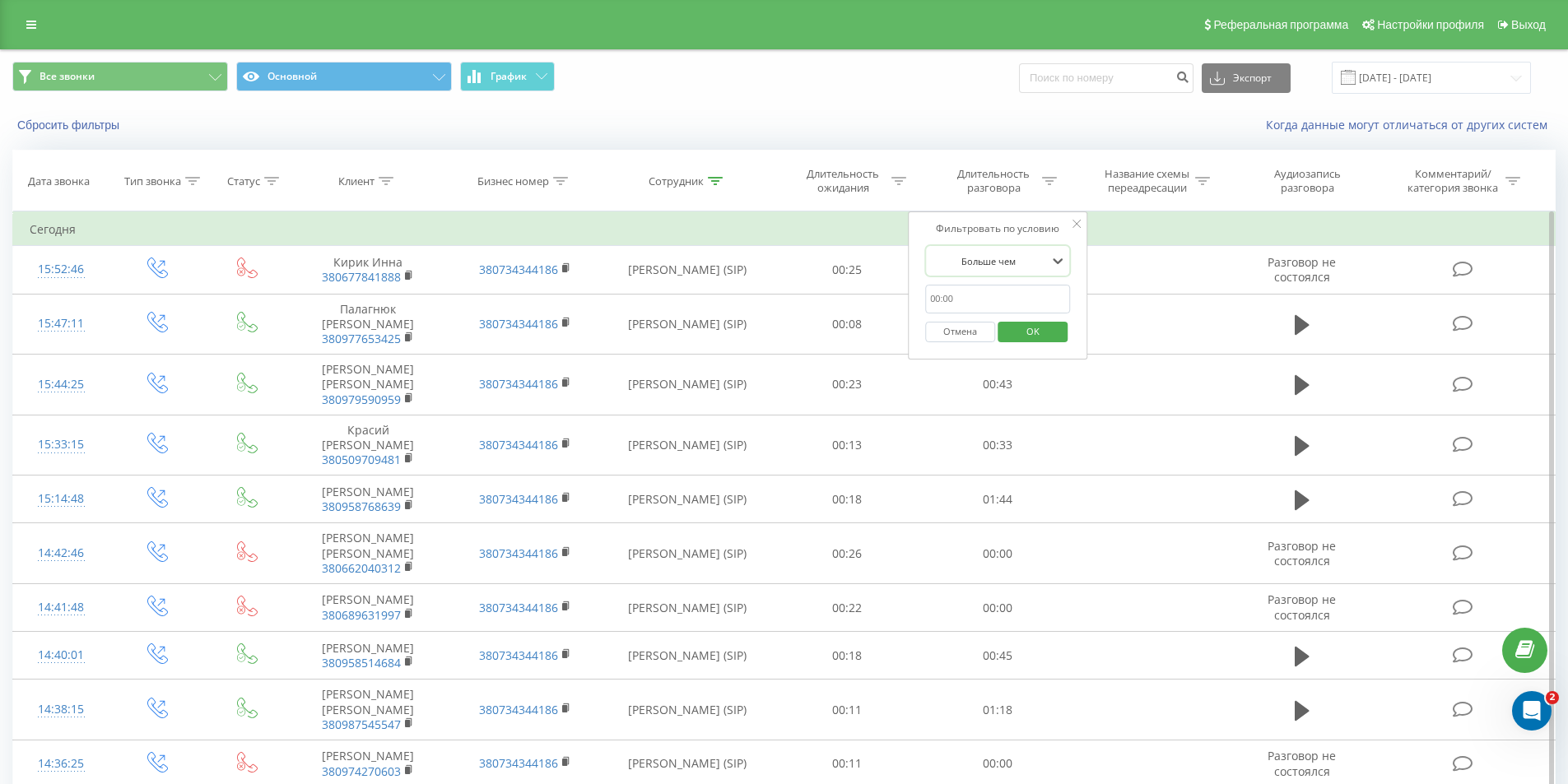
click at [976, 304] on input "text" at bounding box center [997, 299] width 145 height 28
type input "29"
click at [1023, 330] on span "OK" at bounding box center [1033, 331] width 46 height 26
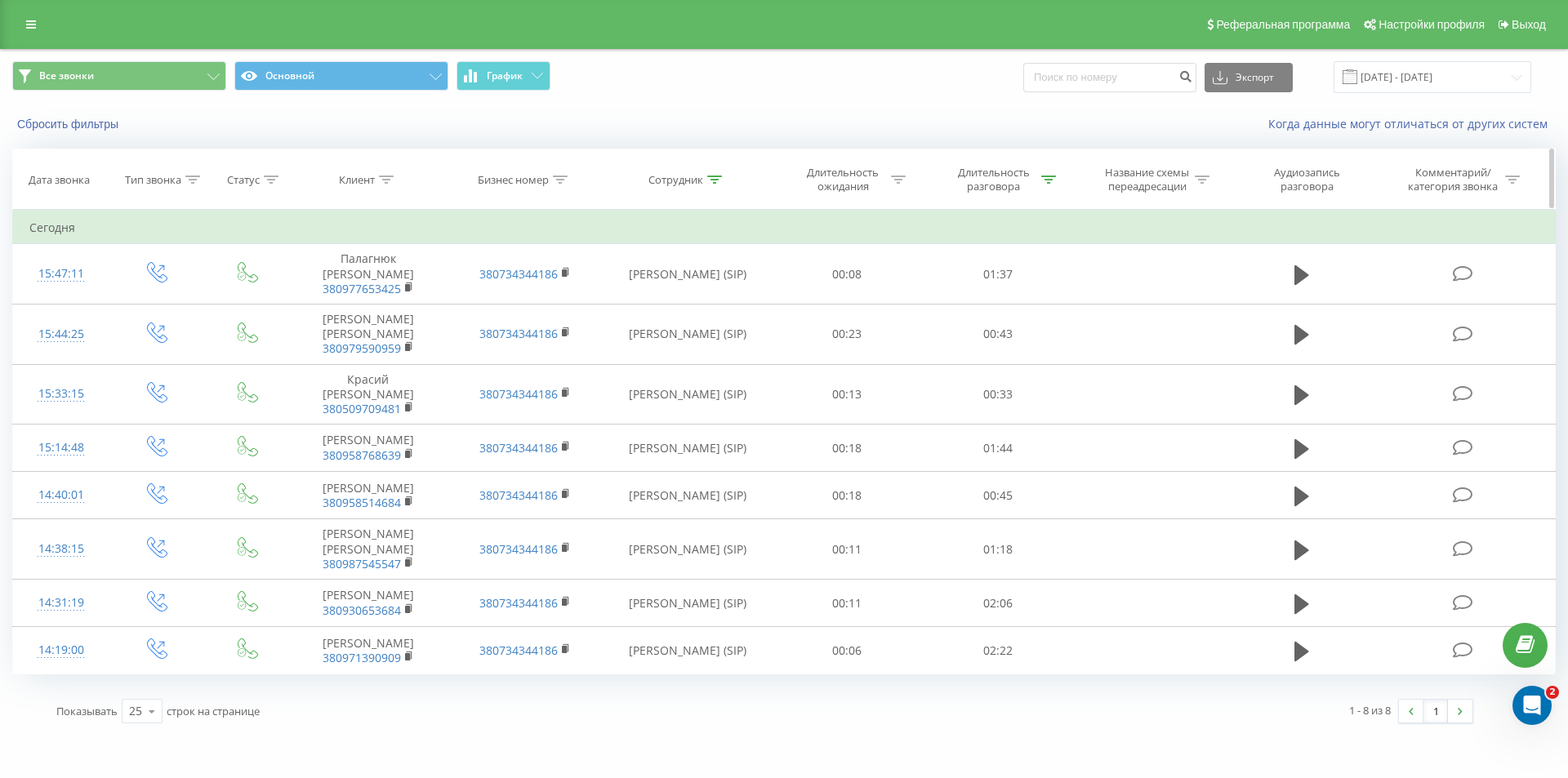
click at [1044, 181] on icon at bounding box center [1048, 180] width 15 height 9
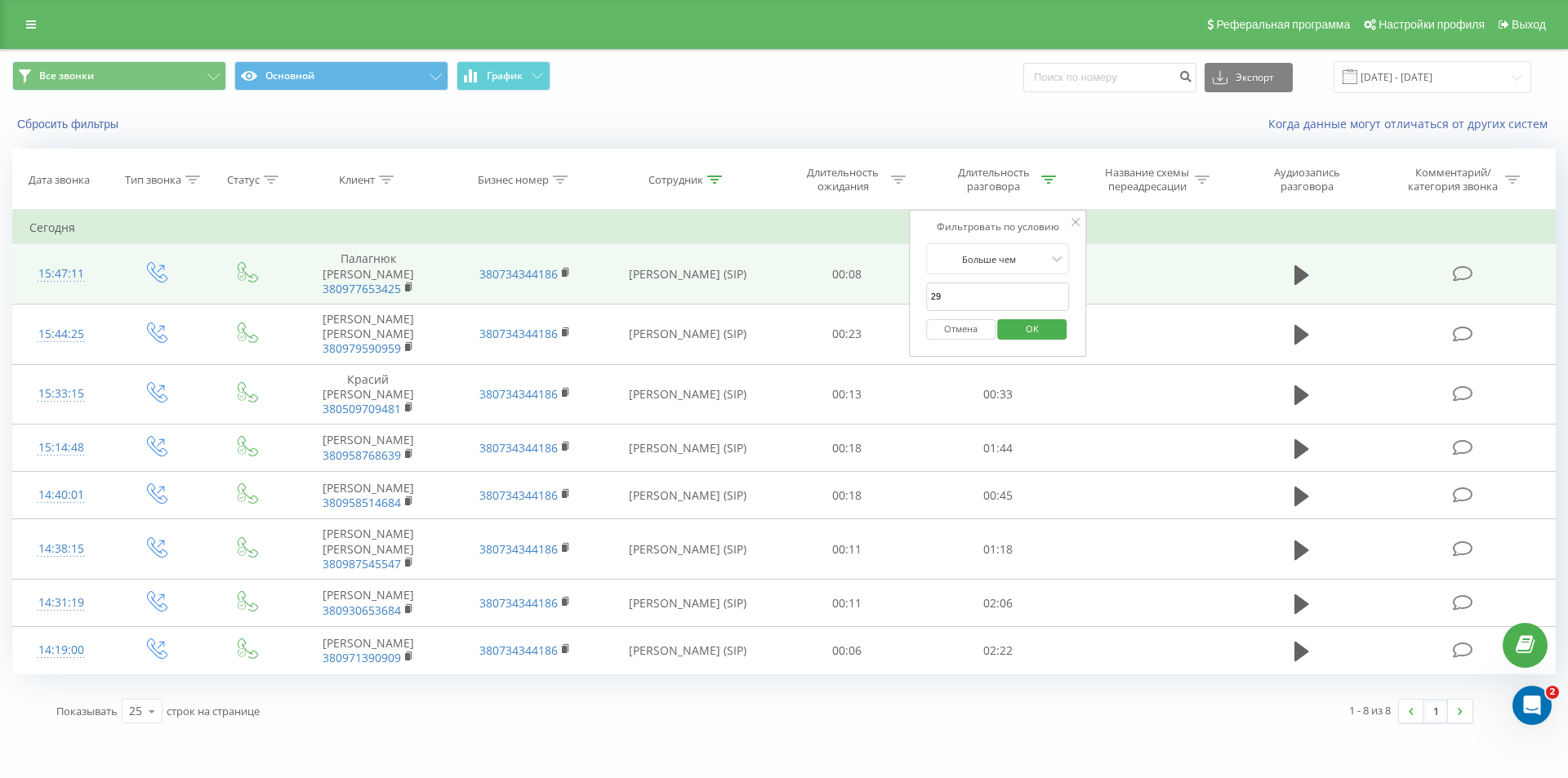
drag, startPoint x: 950, startPoint y: 296, endPoint x: 807, endPoint y: 296, distance: 143.0
click at [807, 296] on table "Фильтровать по условию Равно Введите значение Отмена OK Фильтровать по условию …" at bounding box center [784, 442] width 1544 height 465
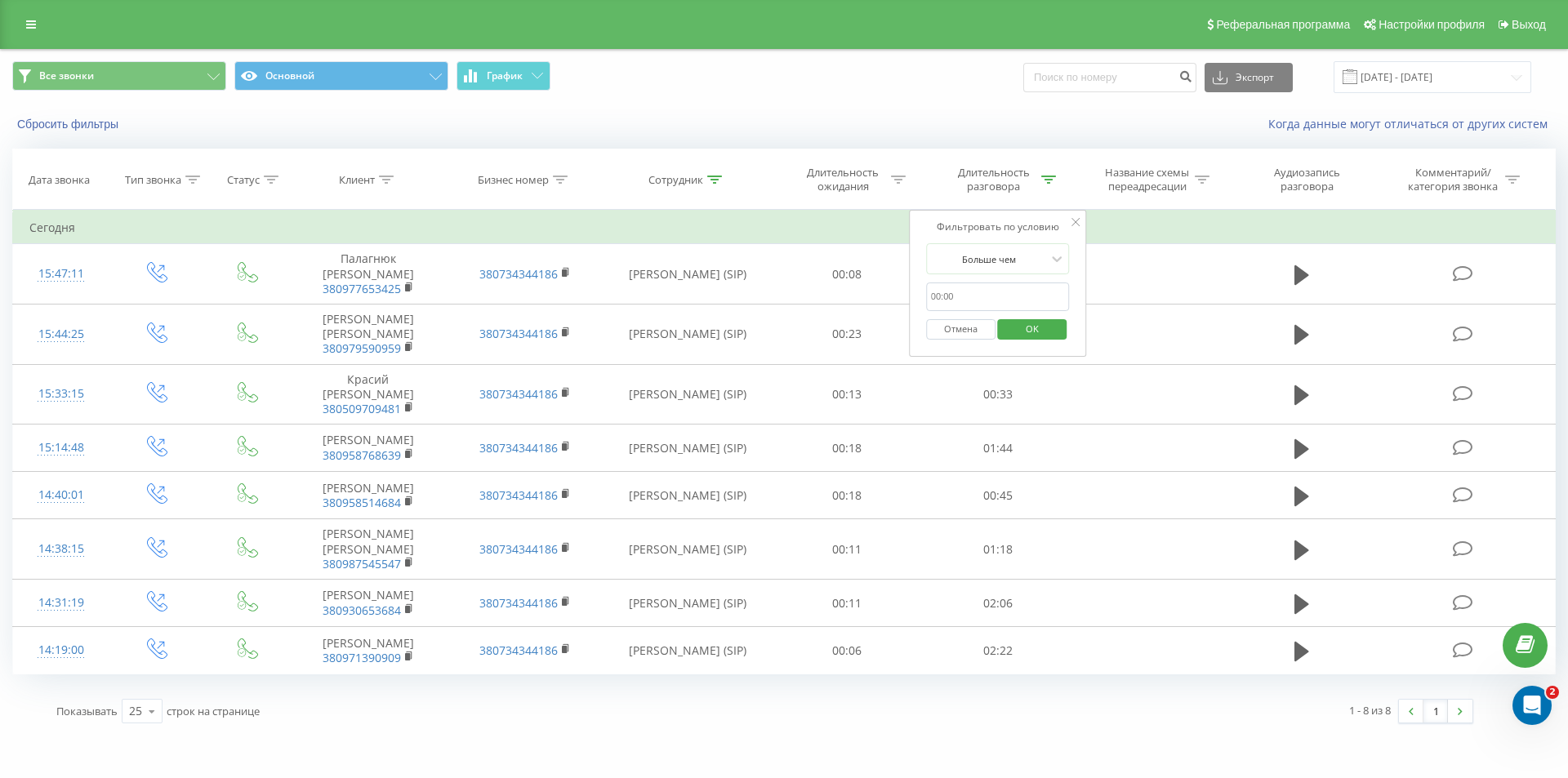
click at [1023, 336] on span "OK" at bounding box center [1032, 329] width 46 height 26
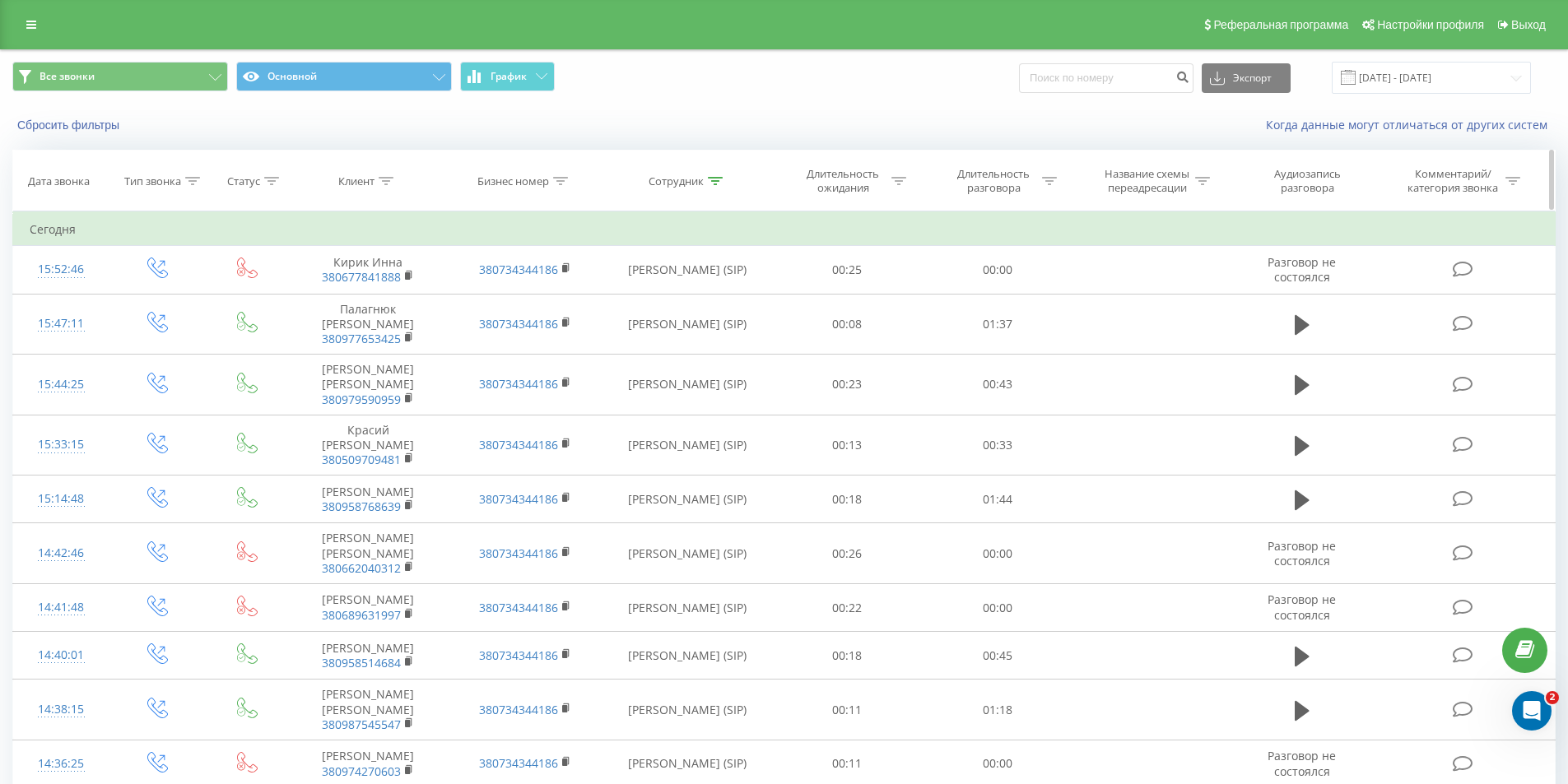
click at [718, 176] on div at bounding box center [715, 182] width 15 height 14
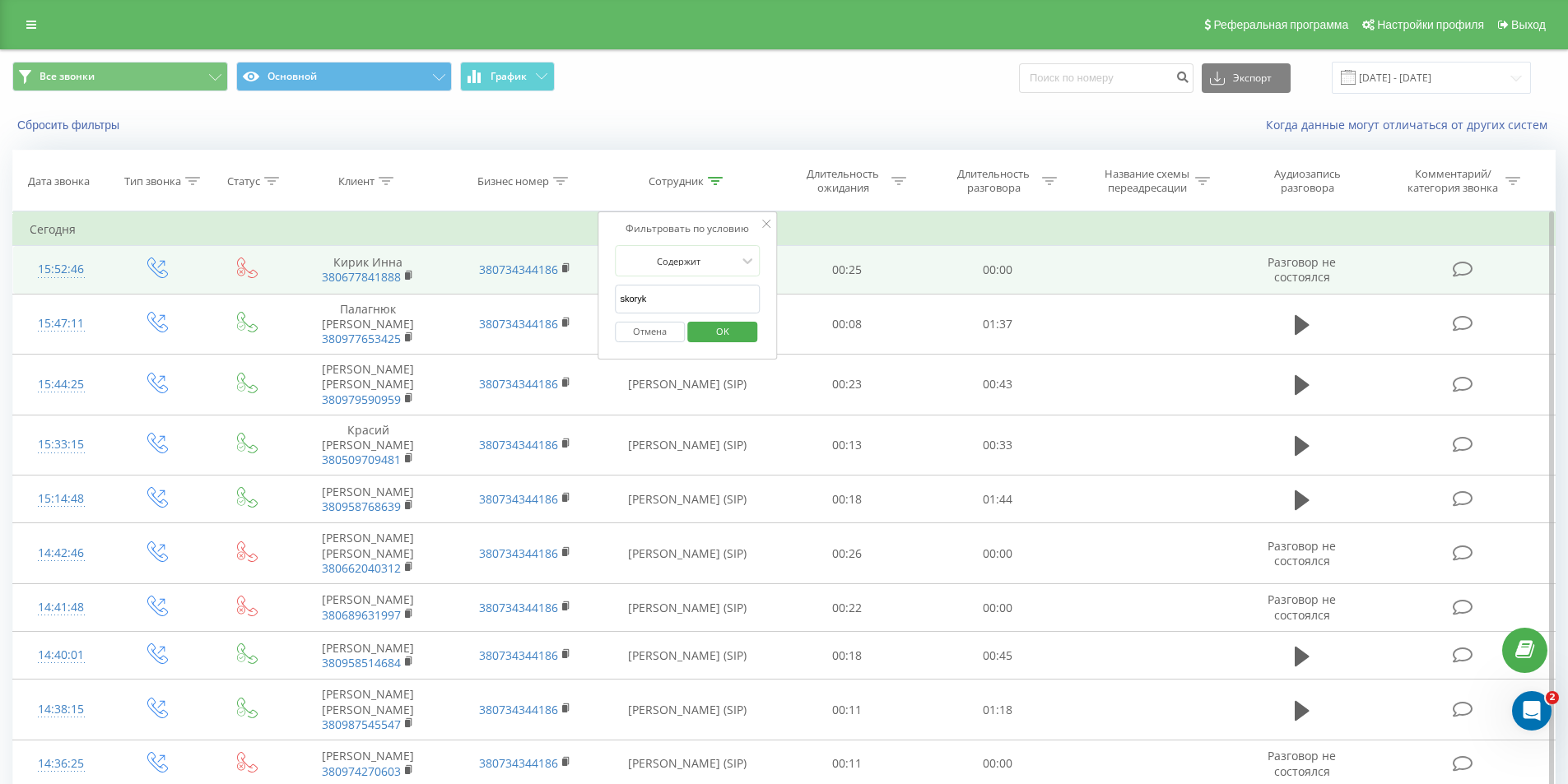
drag, startPoint x: 666, startPoint y: 297, endPoint x: 536, endPoint y: 292, distance: 130.1
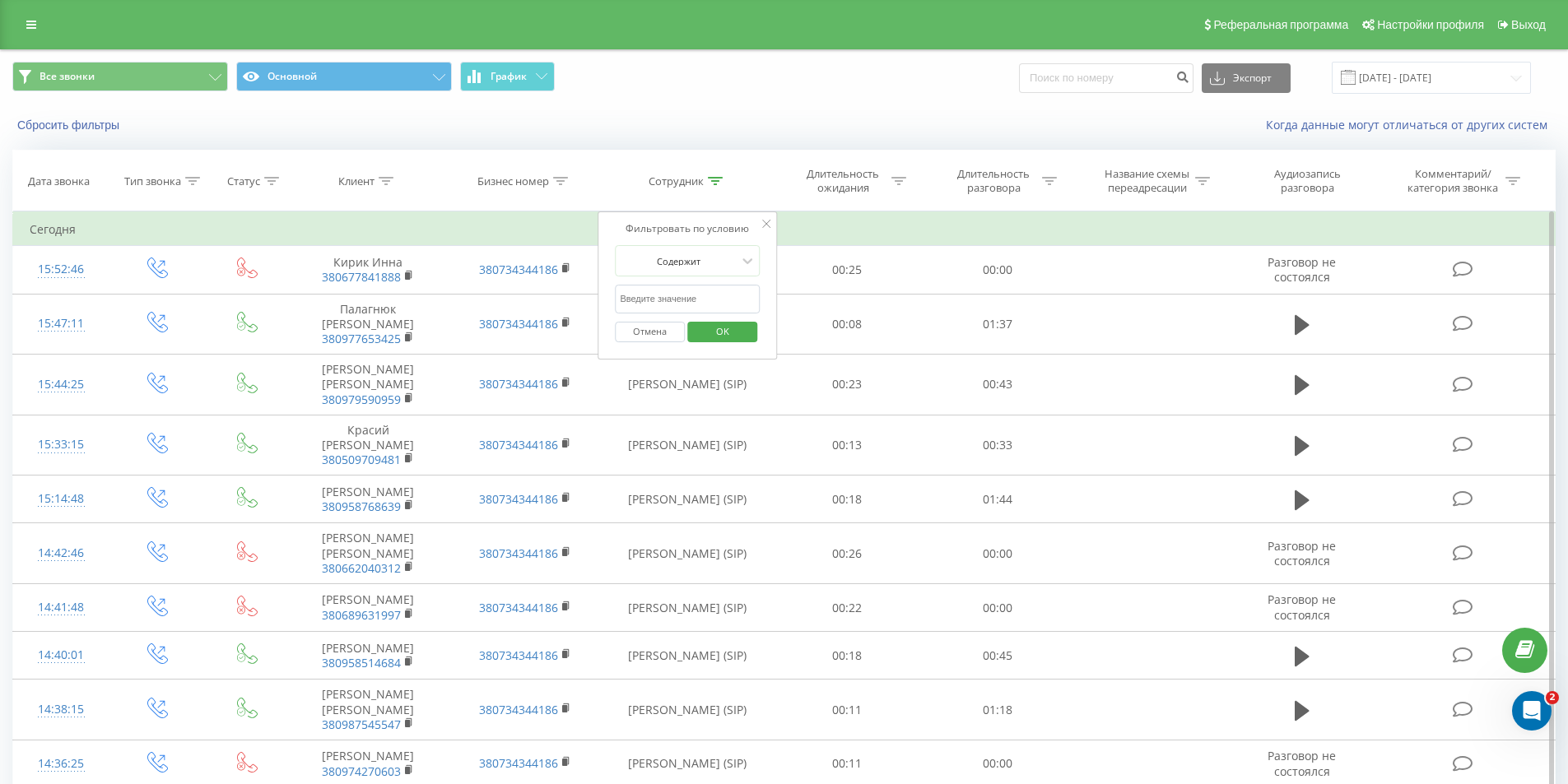
click at [639, 299] on input "text" at bounding box center [687, 299] width 145 height 28
type input "los"
click at [721, 326] on span "OK" at bounding box center [722, 331] width 46 height 26
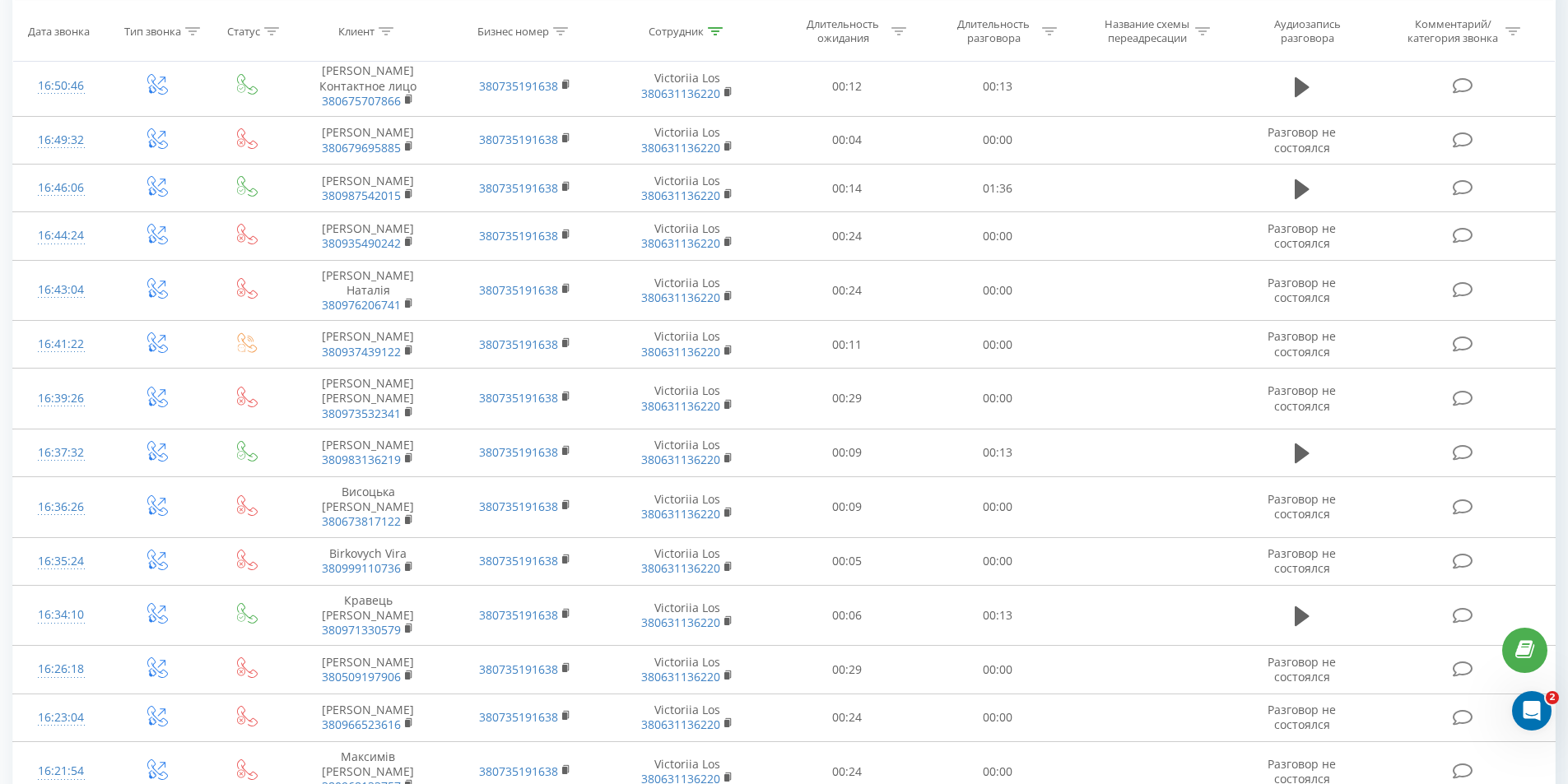
scroll to position [801, 0]
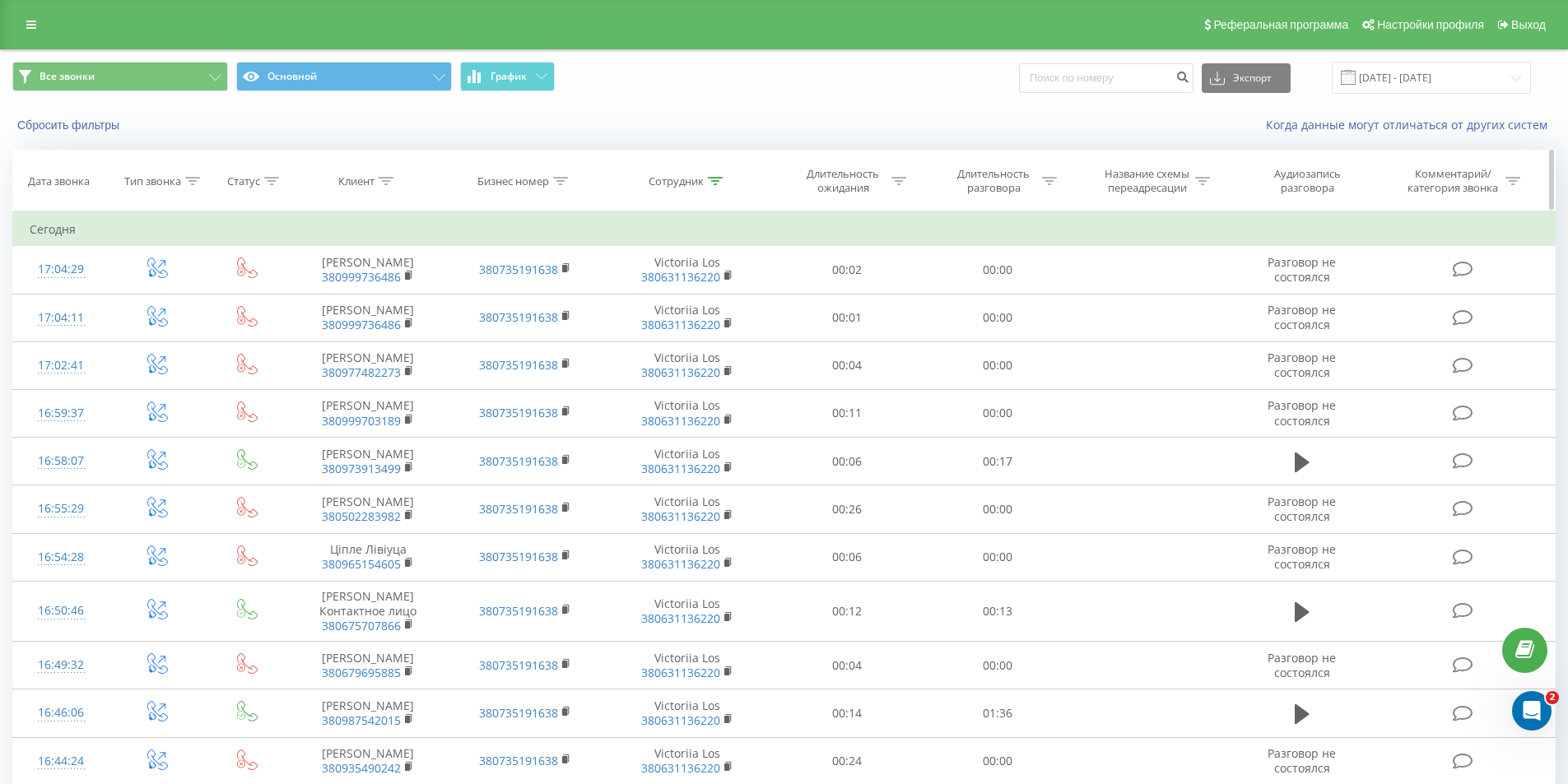
click at [718, 180] on icon at bounding box center [715, 182] width 15 height 9
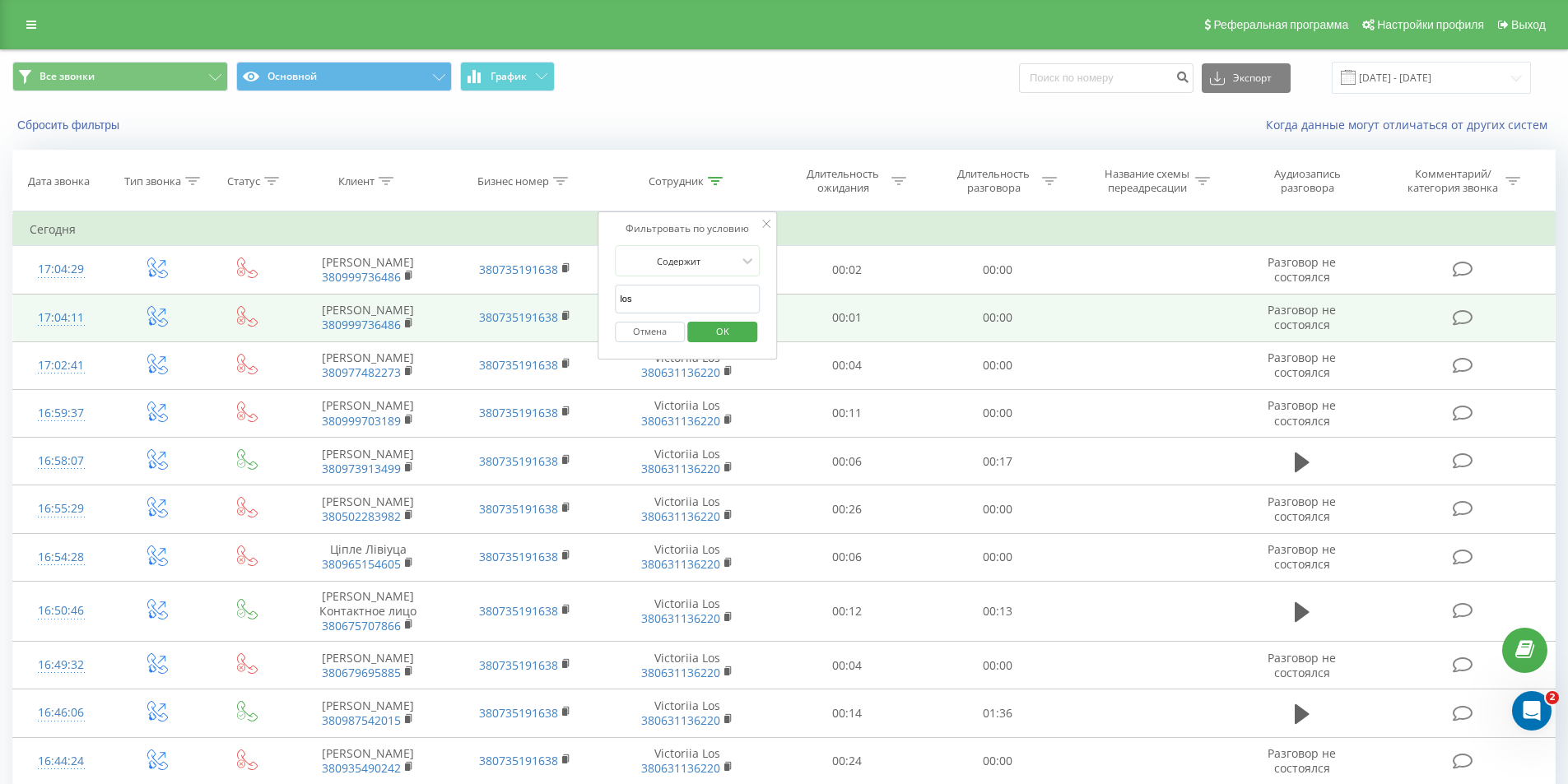
drag, startPoint x: 654, startPoint y: 308, endPoint x: 475, endPoint y: 300, distance: 179.2
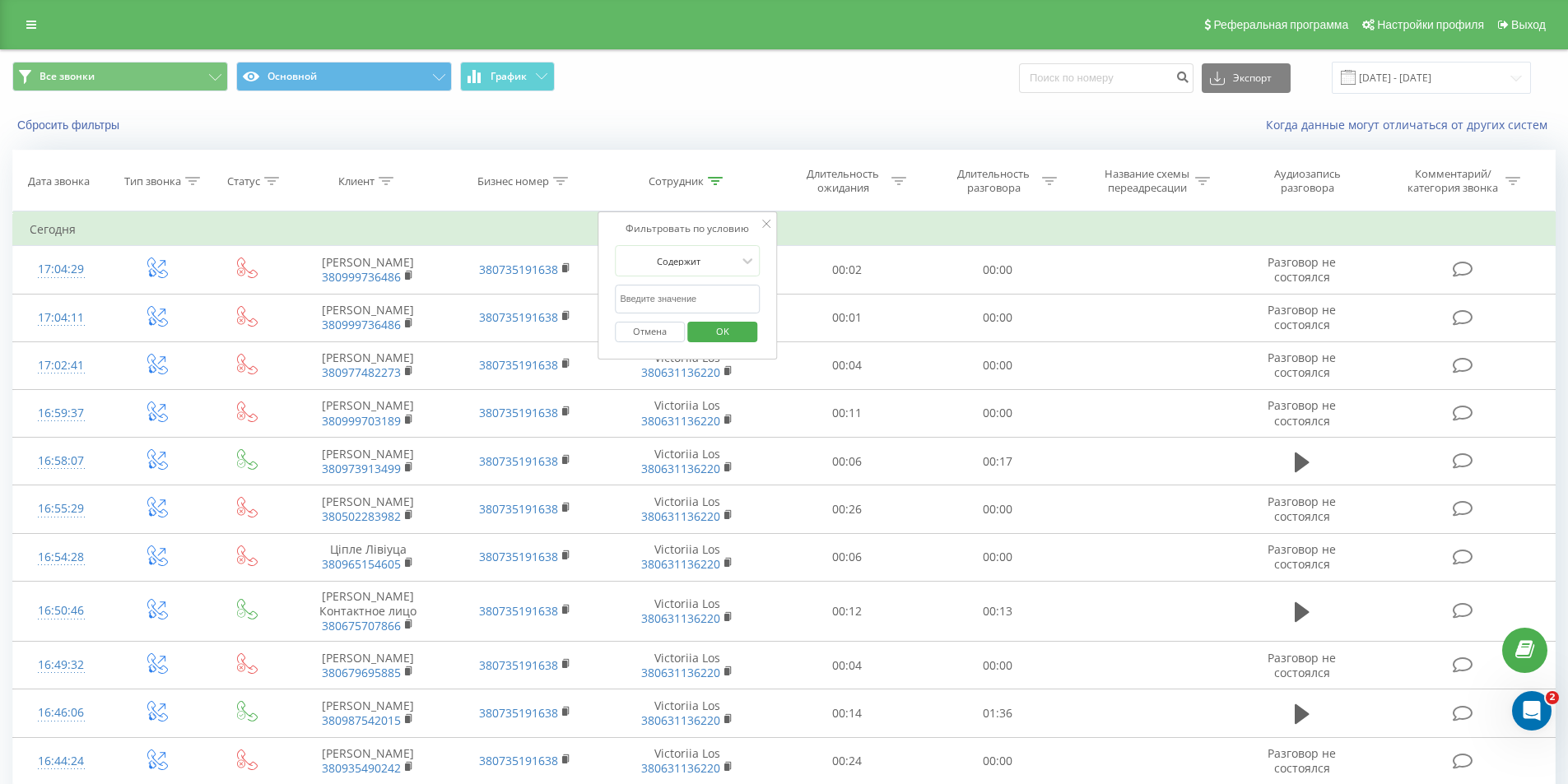
click at [696, 302] on input "text" at bounding box center [687, 299] width 145 height 28
type input "osadcha"
click at [719, 338] on span "OK" at bounding box center [722, 331] width 46 height 26
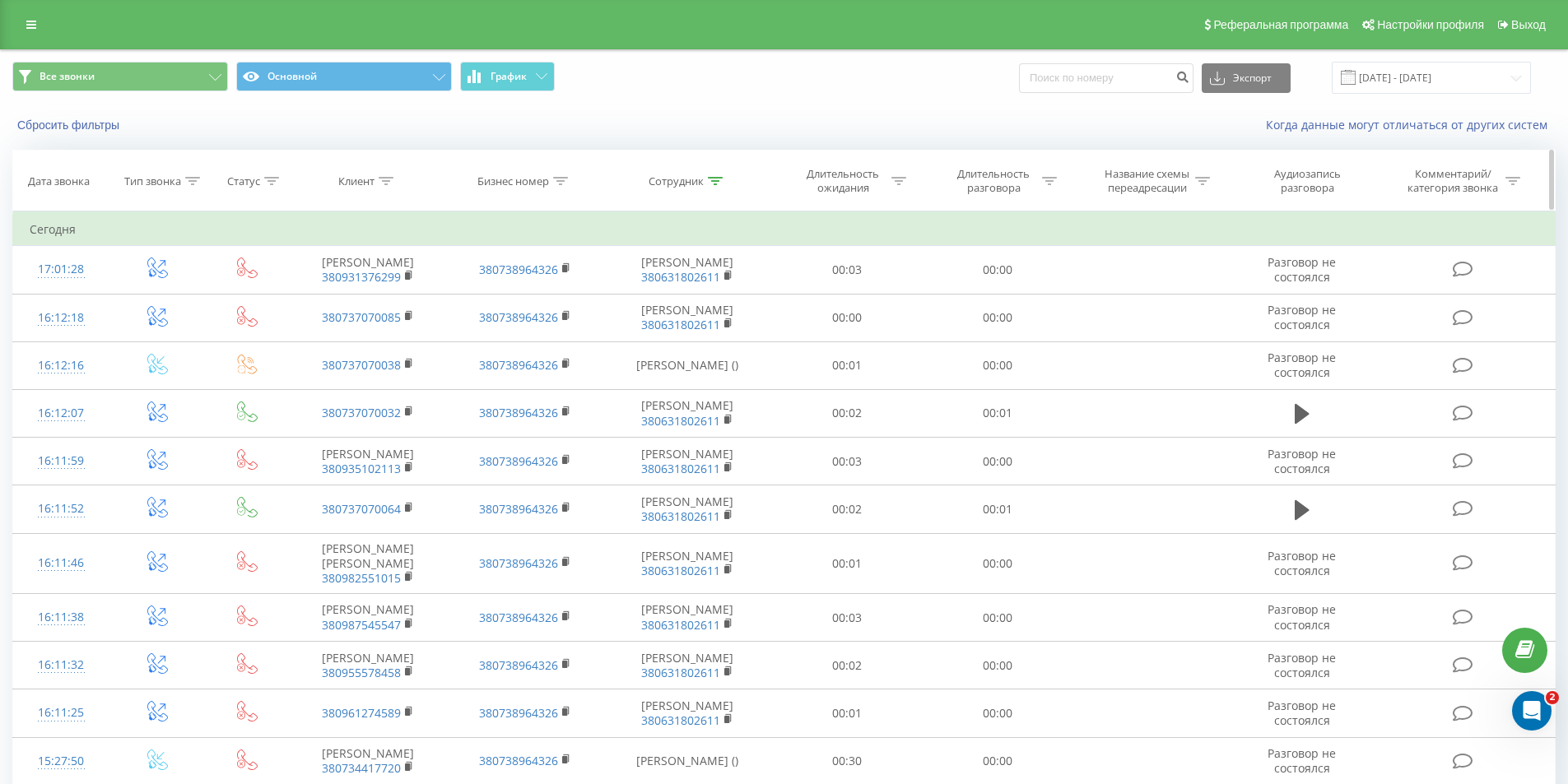
click at [711, 180] on icon at bounding box center [715, 182] width 15 height 9
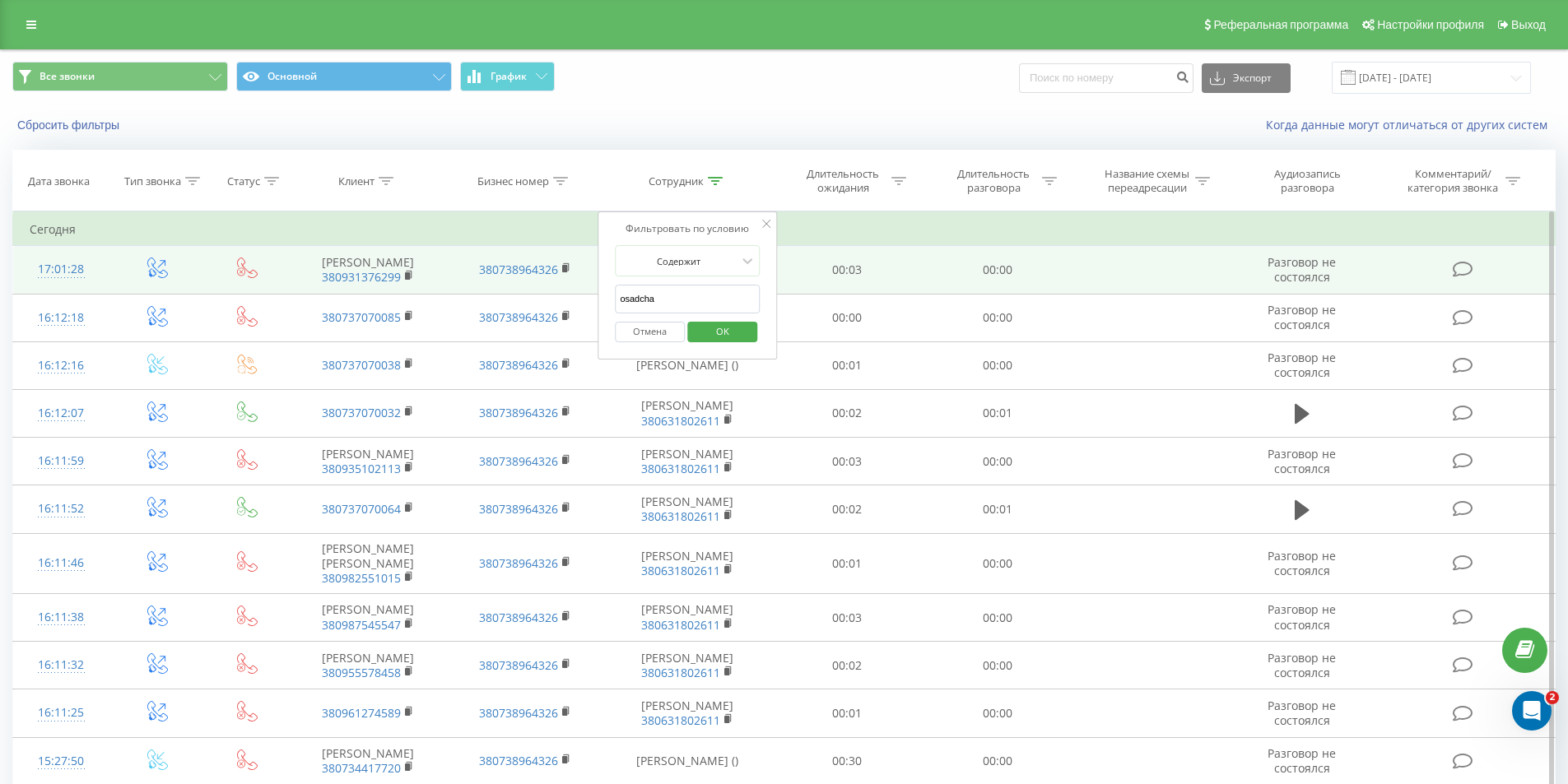
drag, startPoint x: 674, startPoint y: 301, endPoint x: 554, endPoint y: 284, distance: 121.2
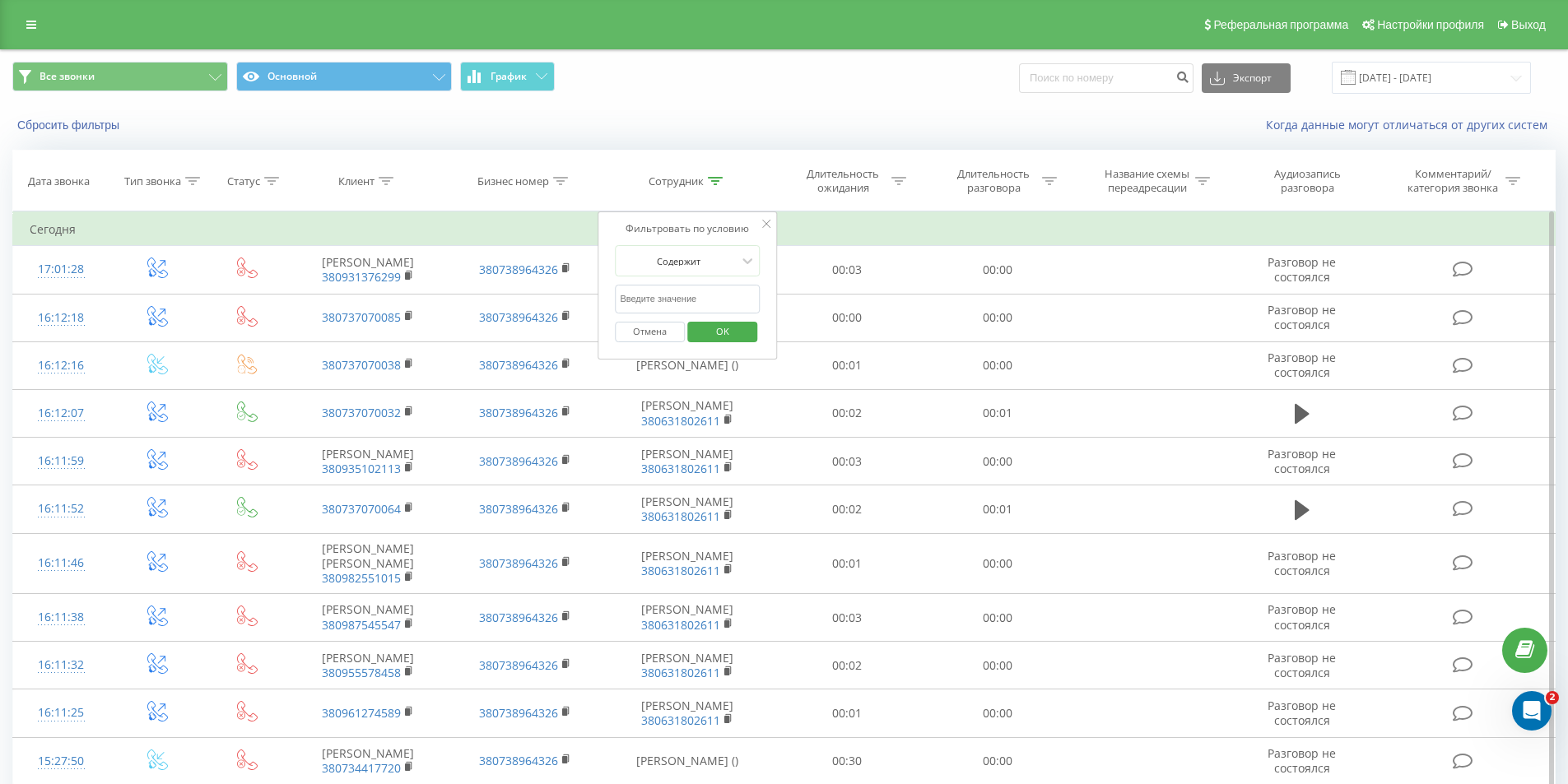
drag, startPoint x: 629, startPoint y: 303, endPoint x: 641, endPoint y: 309, distance: 13.4
click at [629, 303] on input "text" at bounding box center [687, 299] width 145 height 28
type input "fesenko"
click at [712, 330] on span "OK" at bounding box center [722, 331] width 46 height 26
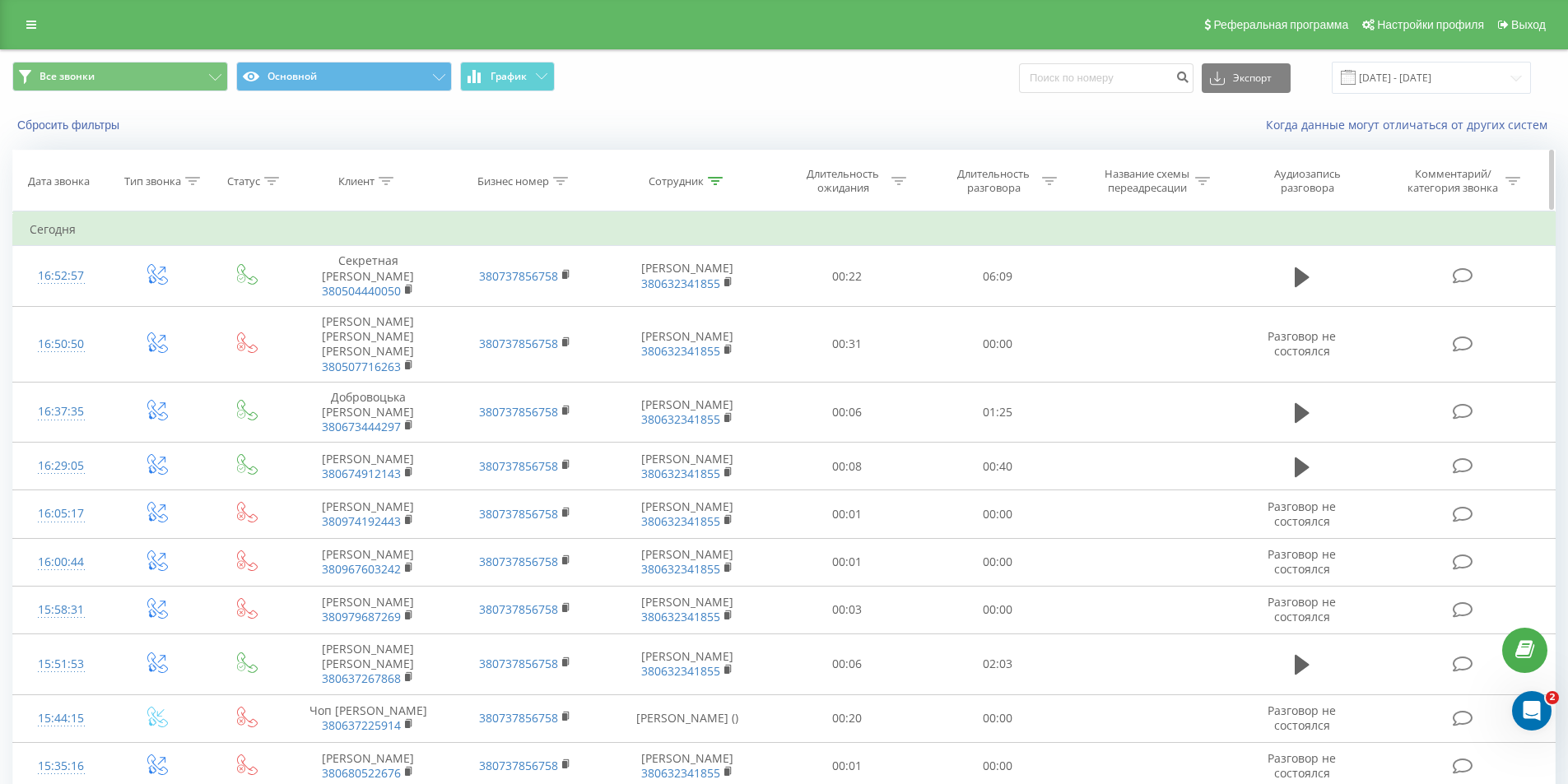
click at [709, 179] on icon at bounding box center [715, 182] width 15 height 9
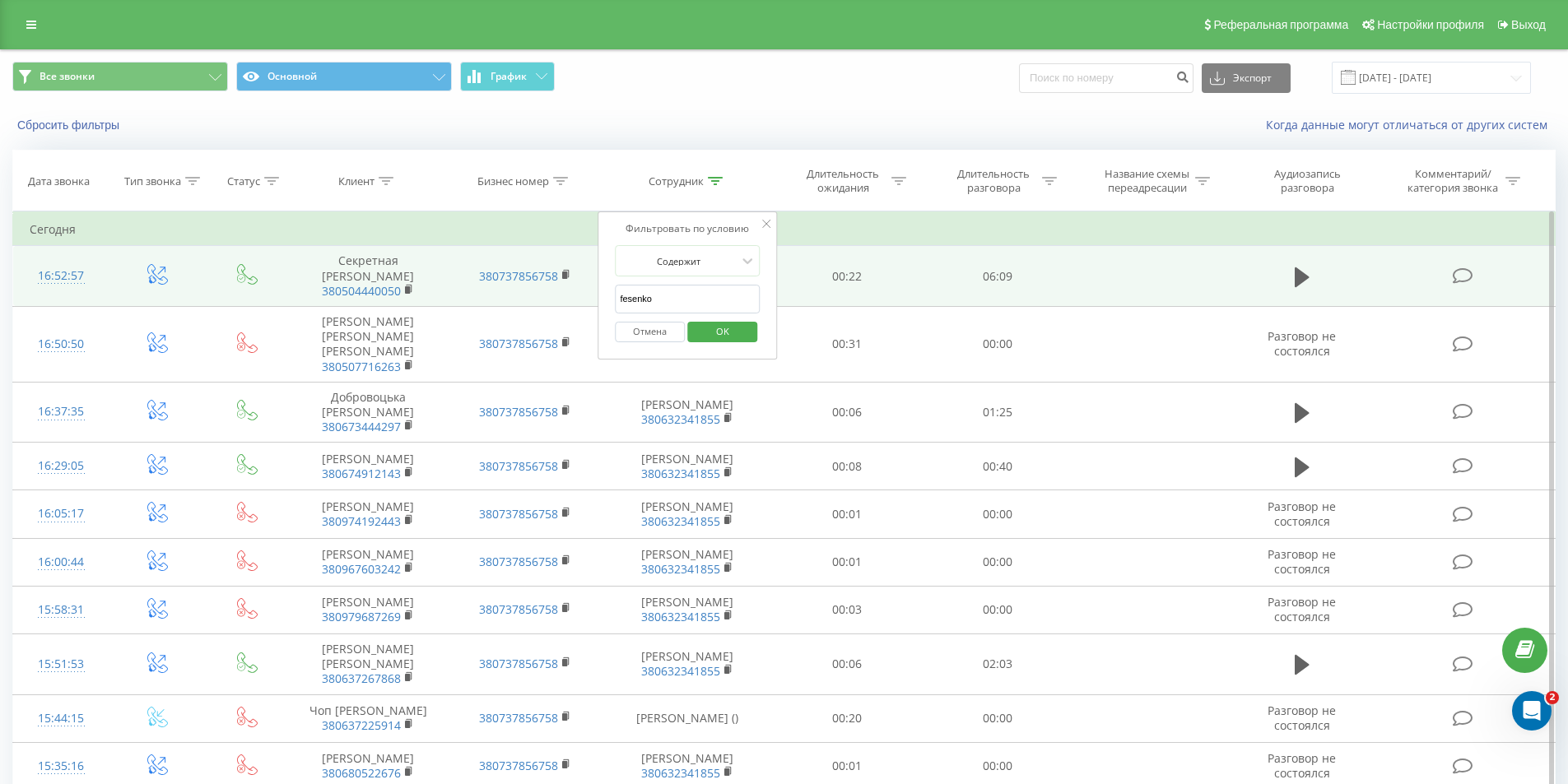
drag, startPoint x: 707, startPoint y: 302, endPoint x: 571, endPoint y: 299, distance: 136.0
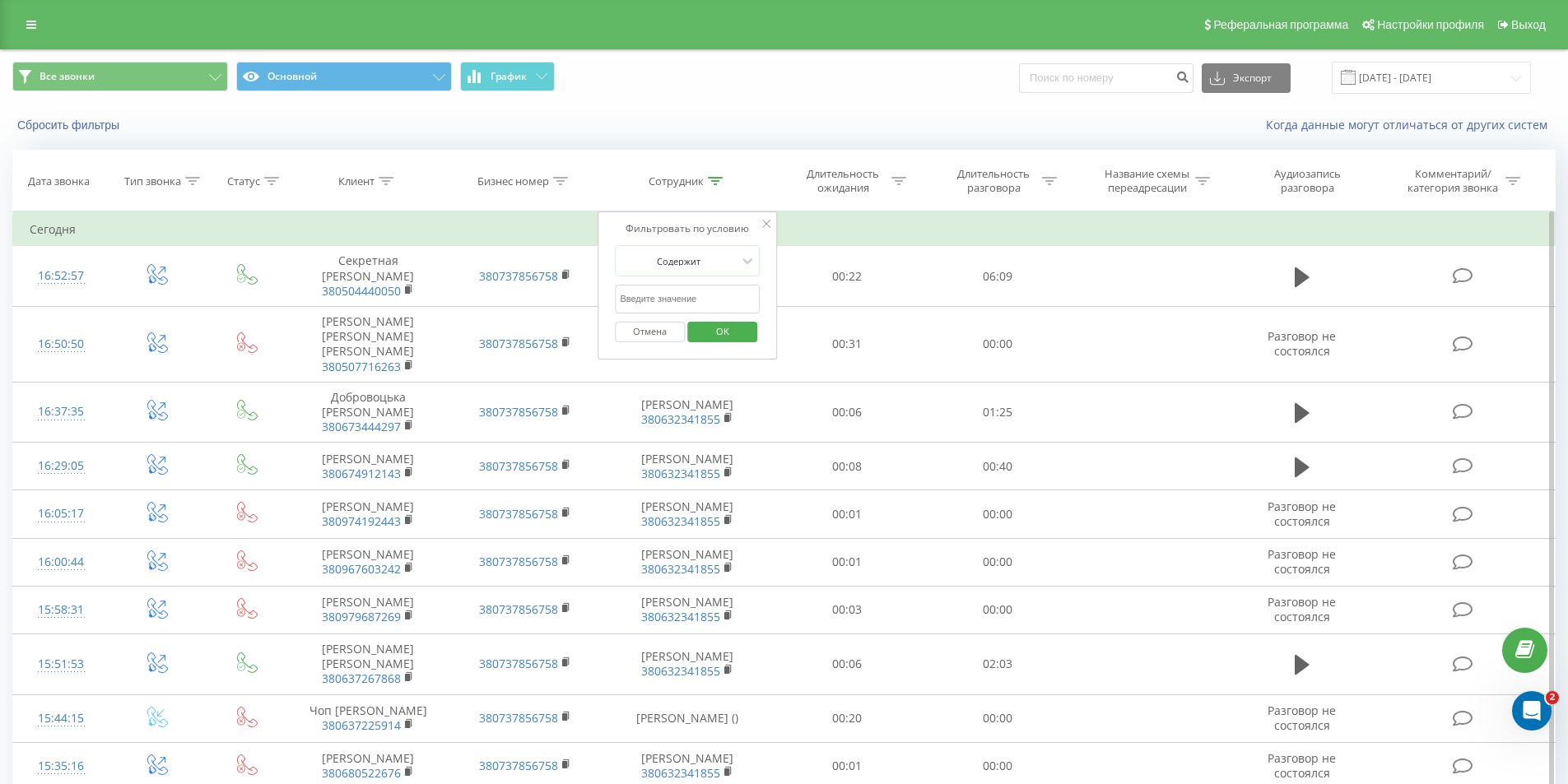
click at [635, 295] on input "text" at bounding box center [687, 299] width 145 height 28
type input "los"
click at [703, 332] on span "OK" at bounding box center [722, 331] width 46 height 26
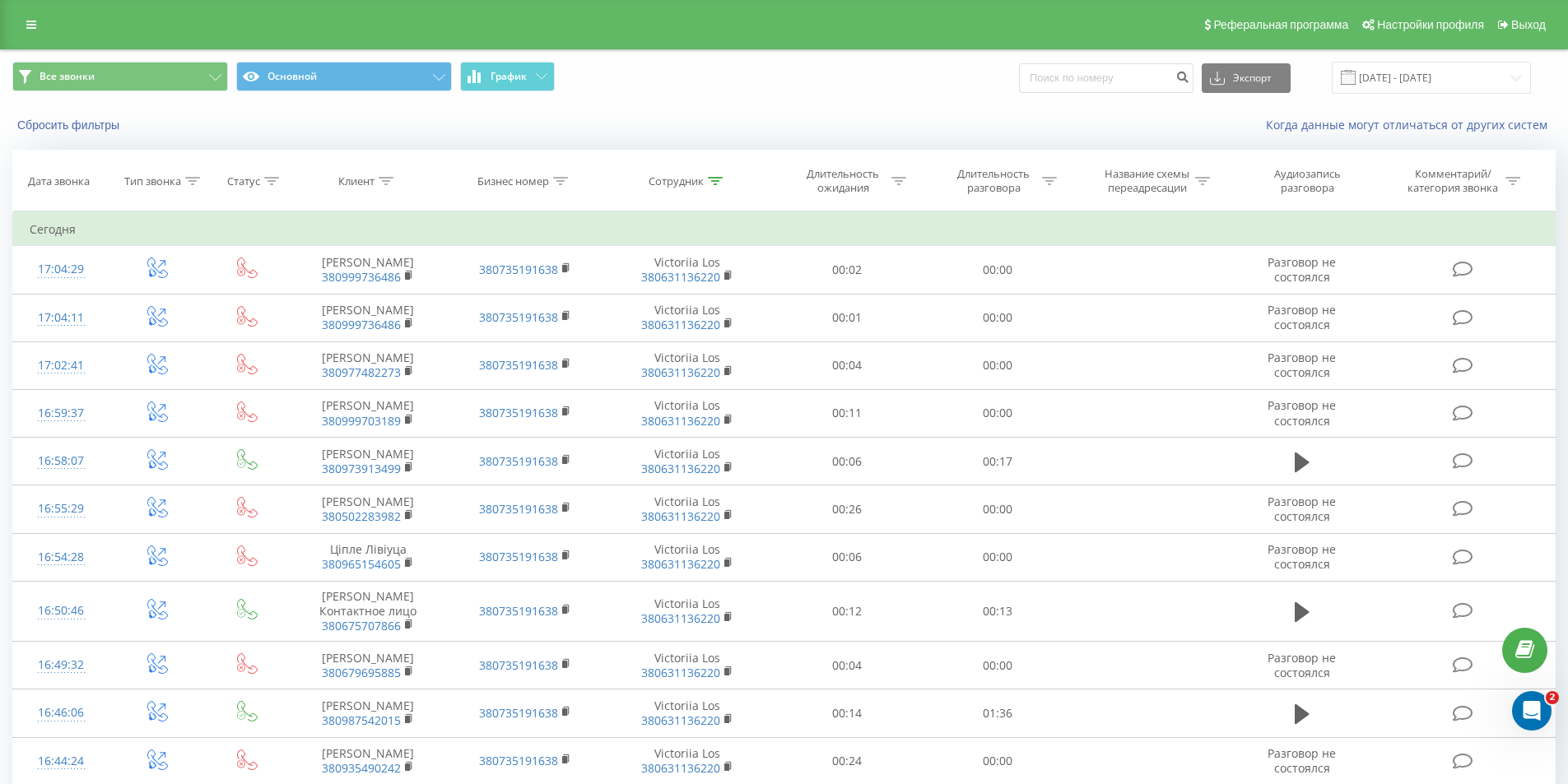
scroll to position [758, 0]
